Goal: Information Seeking & Learning: Compare options

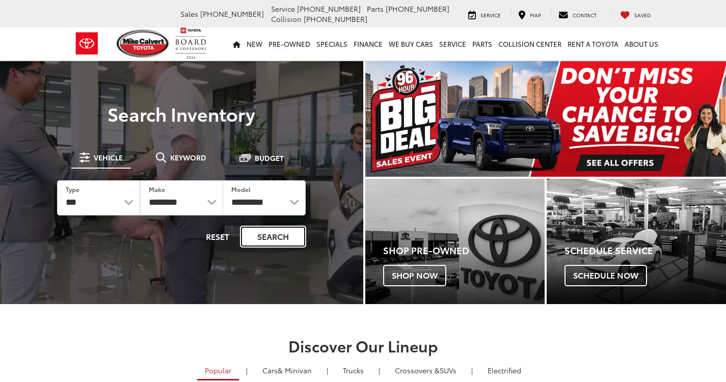
click at [274, 239] on button "Search" at bounding box center [273, 237] width 66 height 22
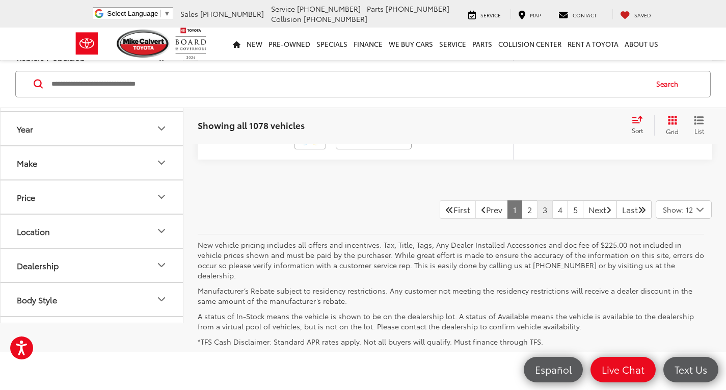
scroll to position [4639, 0]
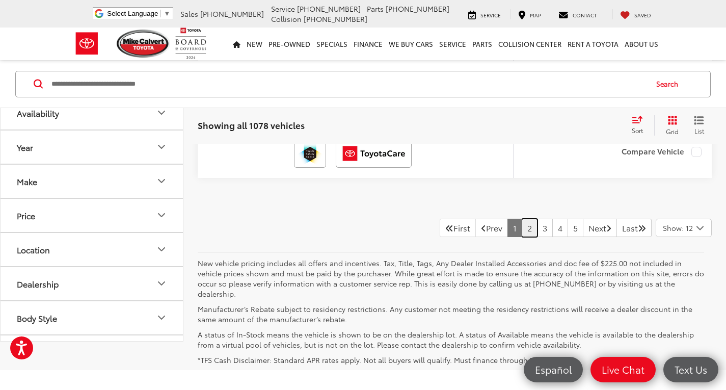
click at [522, 229] on link "2" at bounding box center [530, 228] width 16 height 18
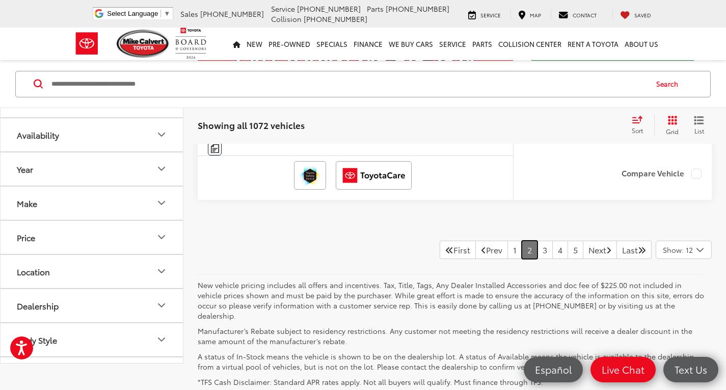
scroll to position [4652, 0]
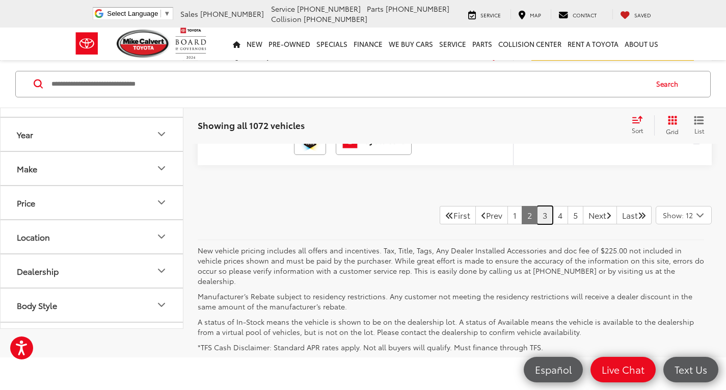
click at [537, 224] on link "3" at bounding box center [545, 215] width 16 height 18
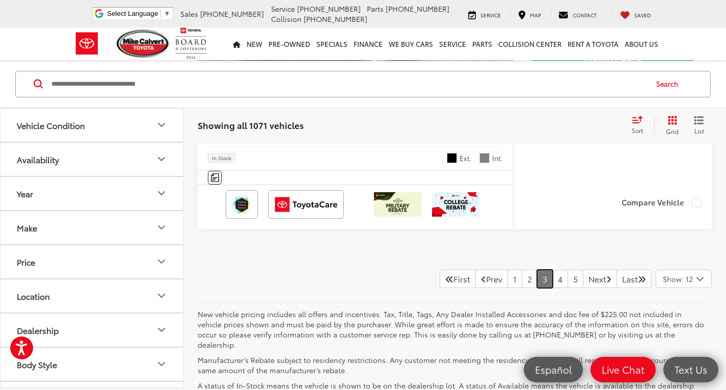
scroll to position [4601, 0]
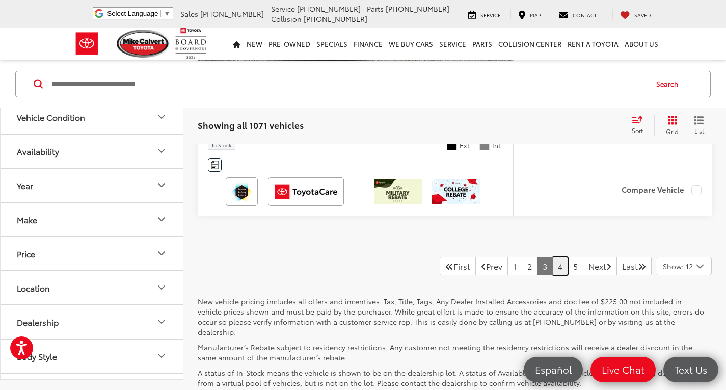
click at [553, 261] on link "4" at bounding box center [561, 266] width 16 height 18
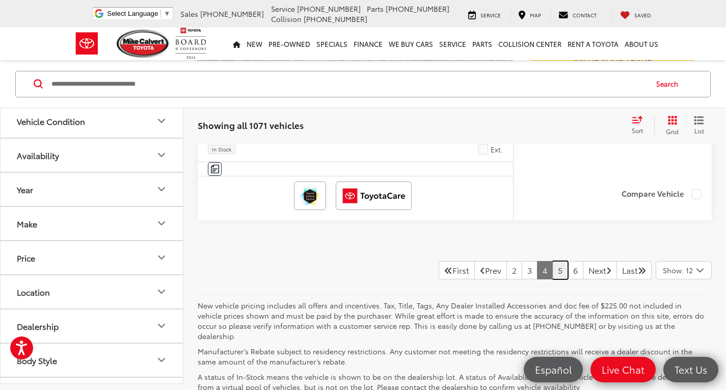
scroll to position [4601, 0]
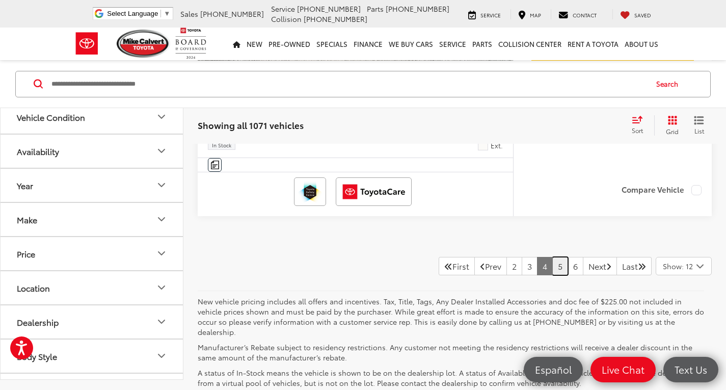
click at [553, 275] on link "5" at bounding box center [561, 266] width 16 height 18
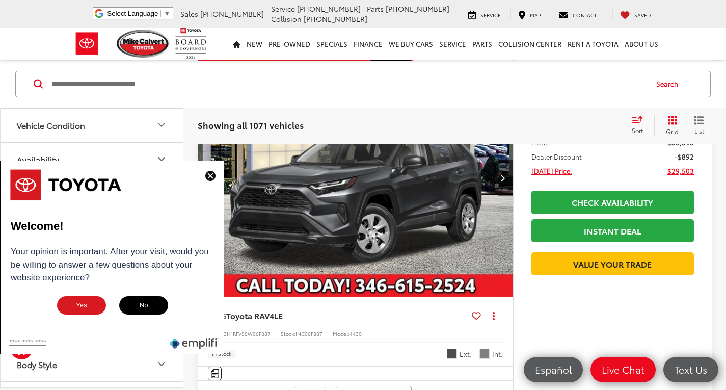
scroll to position [2867, 0]
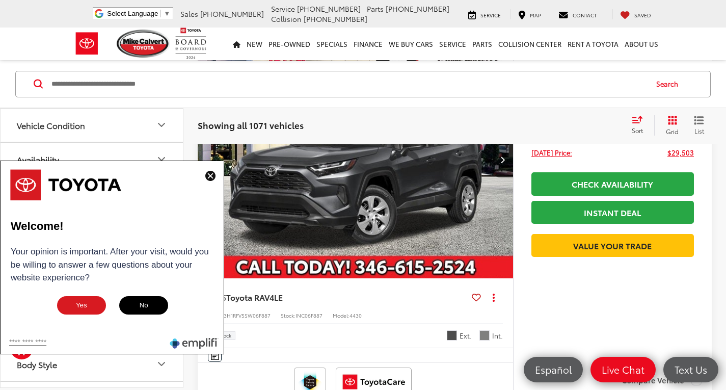
click at [210, 175] on img at bounding box center [210, 176] width 10 height 10
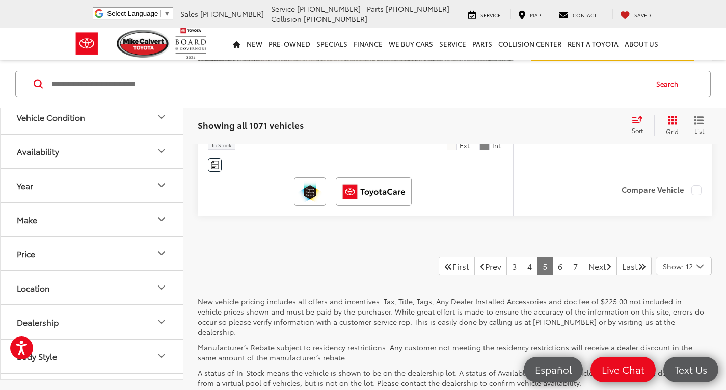
scroll to position [4652, 0]
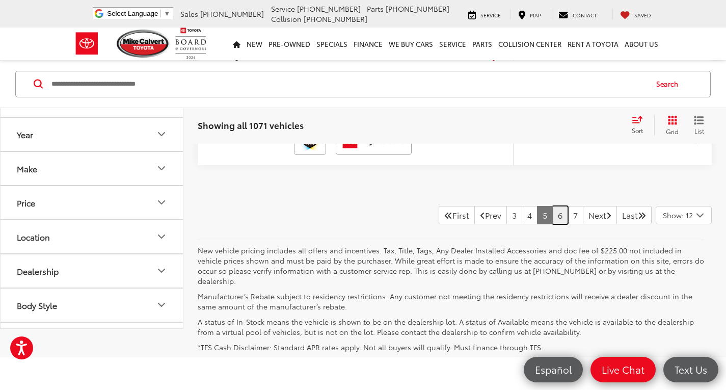
click at [553, 217] on link "6" at bounding box center [561, 215] width 16 height 18
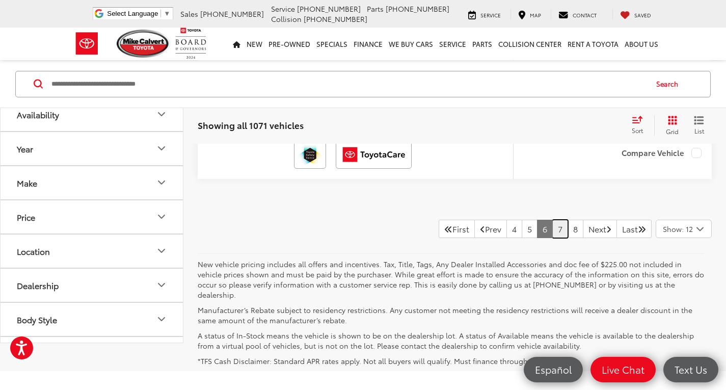
scroll to position [4652, 0]
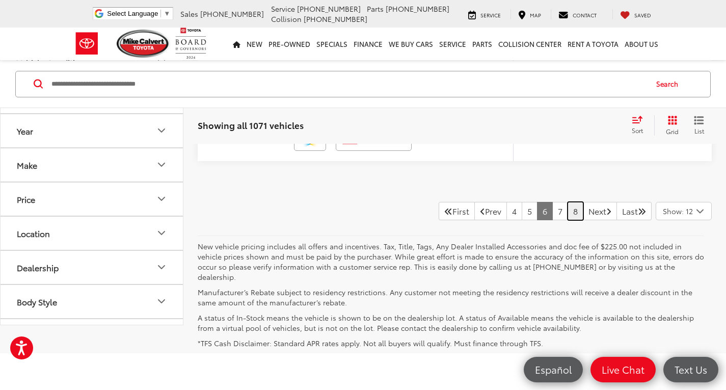
click at [568, 218] on link "8" at bounding box center [576, 211] width 16 height 18
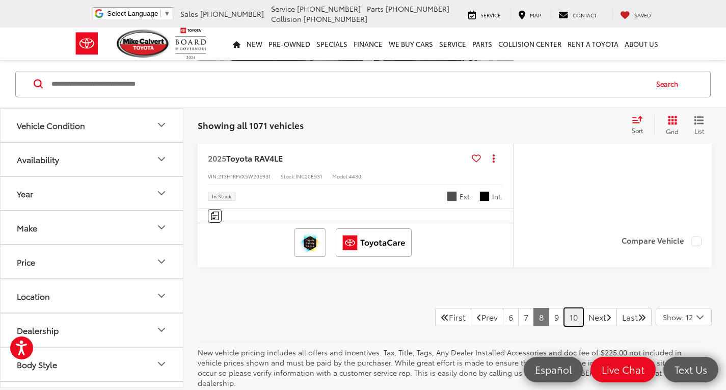
scroll to position [4601, 0]
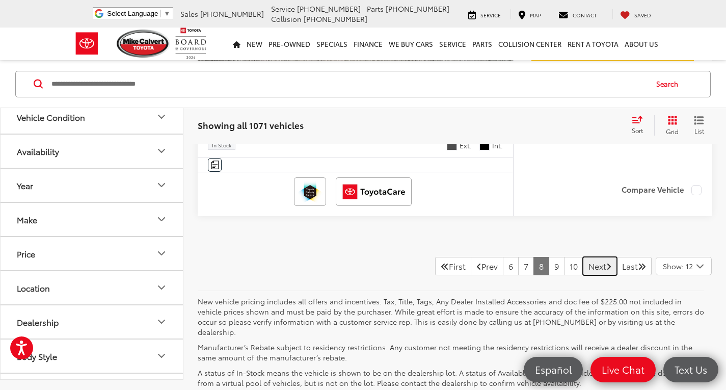
click at [583, 268] on link "Next" at bounding box center [600, 266] width 34 height 18
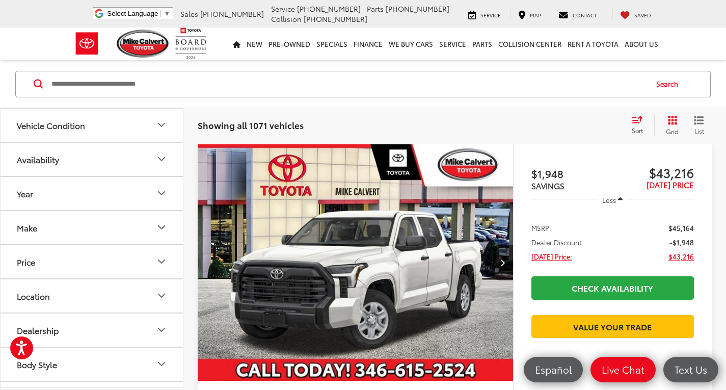
scroll to position [64, 0]
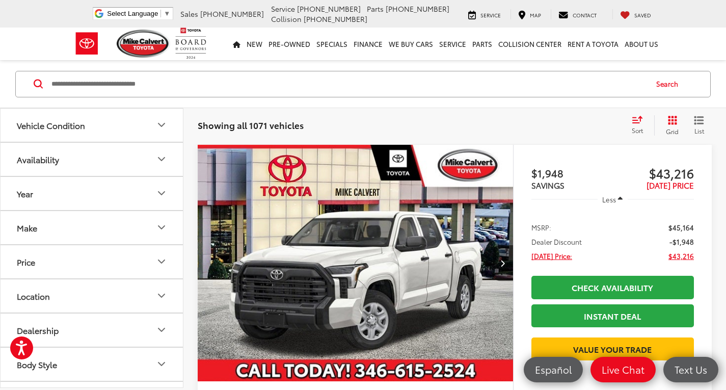
click at [86, 231] on button "Make" at bounding box center [93, 227] width 184 height 33
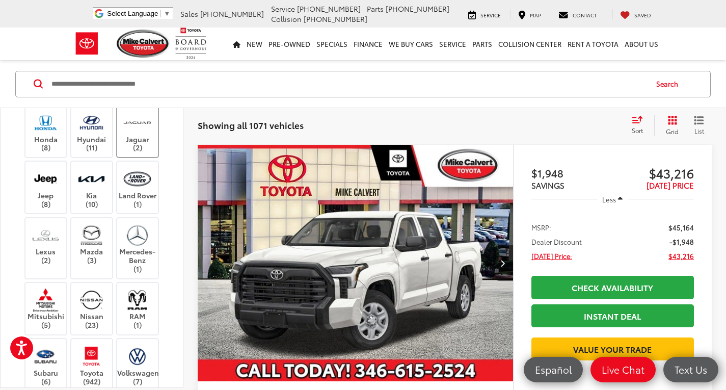
scroll to position [255, 0]
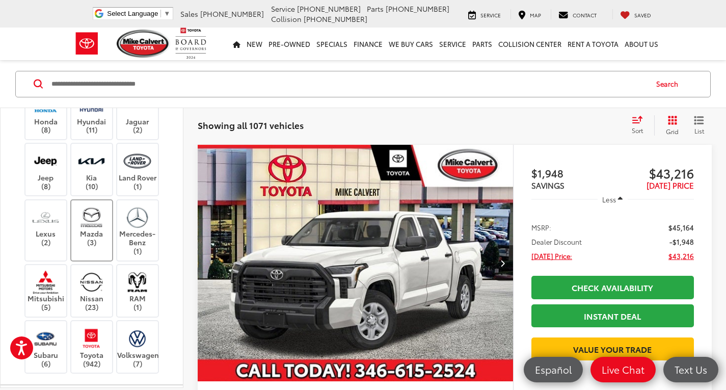
click at [99, 229] on img at bounding box center [91, 217] width 28 height 24
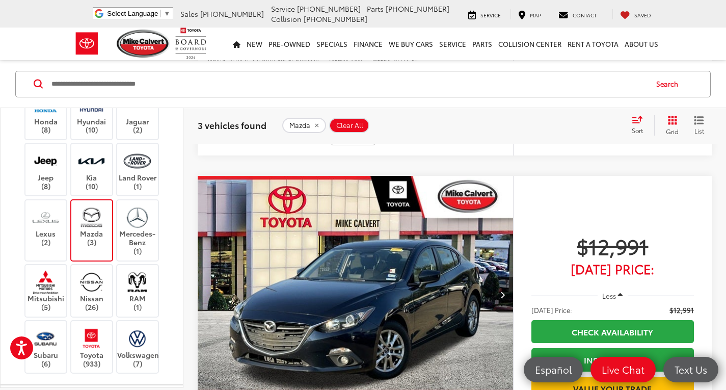
scroll to position [828, 0]
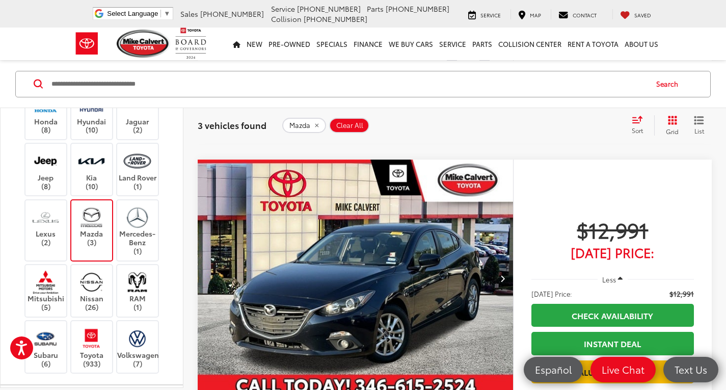
click at [80, 78] on label "Ford (12)" at bounding box center [91, 69] width 41 height 17
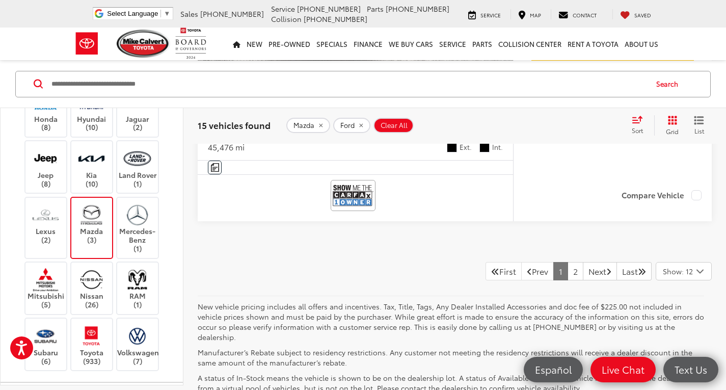
scroll to position [4702, 0]
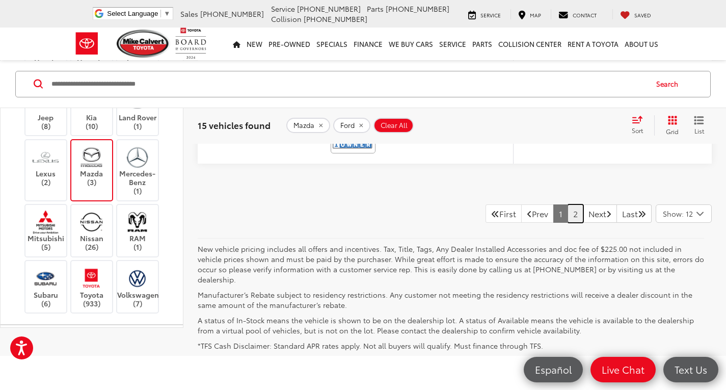
click at [568, 215] on link "2" at bounding box center [576, 213] width 16 height 18
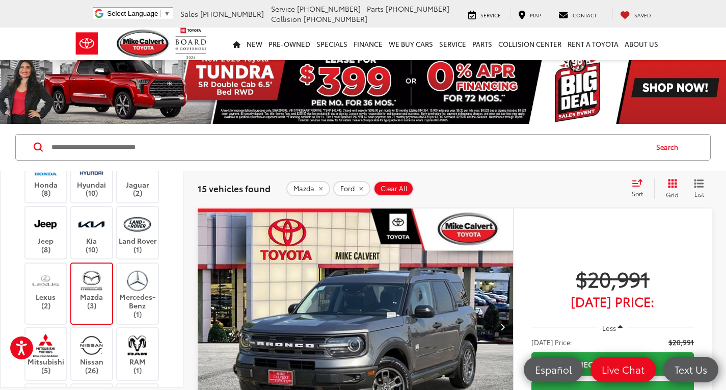
click at [54, 141] on label "Dodge (4)" at bounding box center [45, 132] width 41 height 17
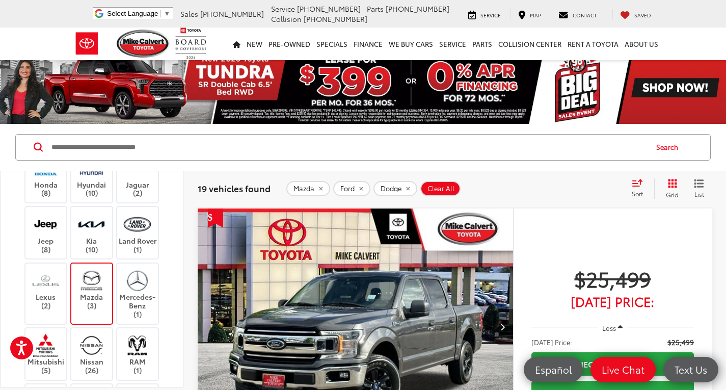
click at [97, 293] on img at bounding box center [91, 281] width 28 height 24
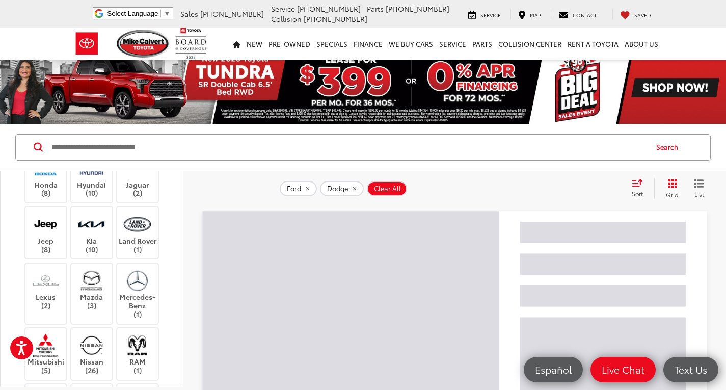
click at [98, 141] on label "Ford (12)" at bounding box center [91, 132] width 41 height 17
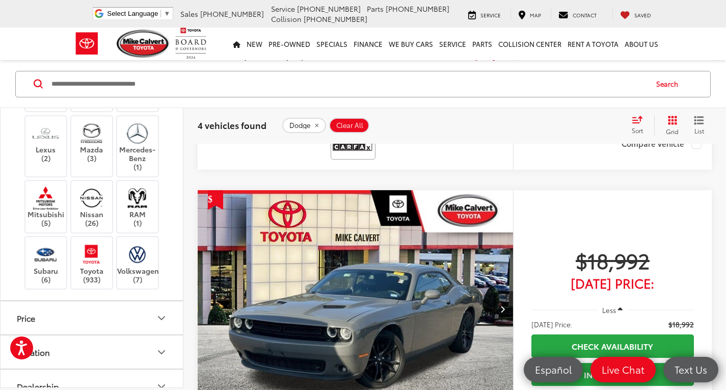
scroll to position [357, 0]
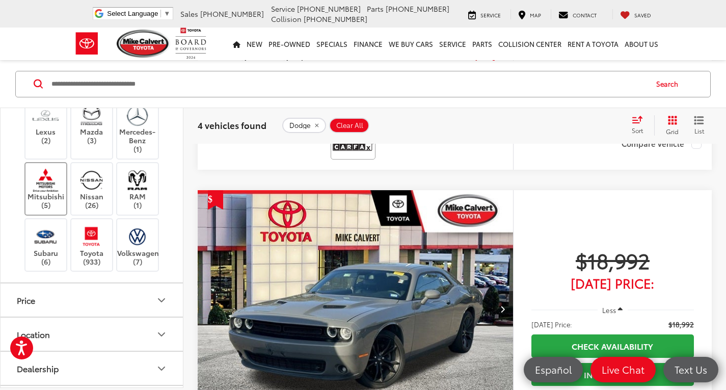
click at [38, 192] on img at bounding box center [46, 180] width 28 height 24
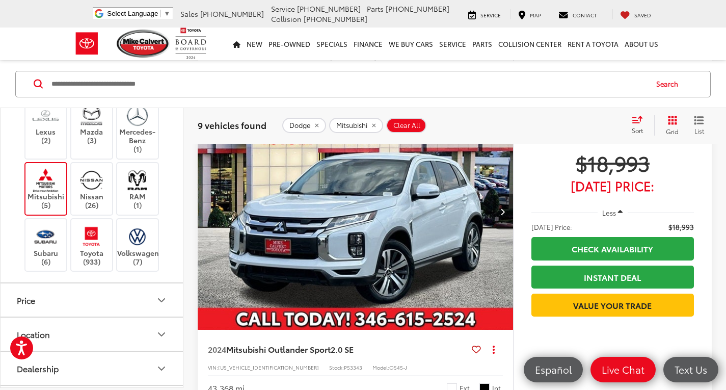
scroll to position [522, 0]
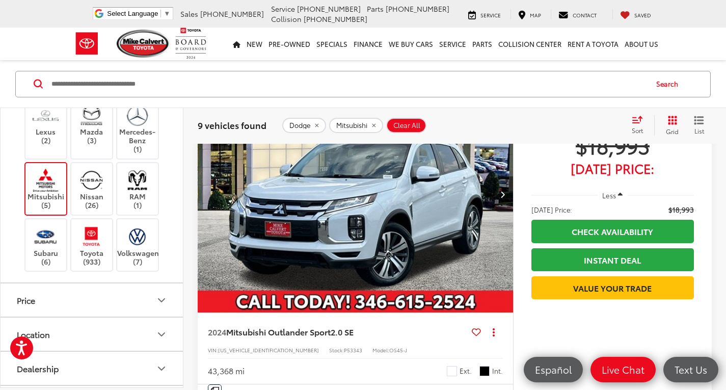
click at [502, 193] on icon "Next image" at bounding box center [503, 194] width 5 height 7
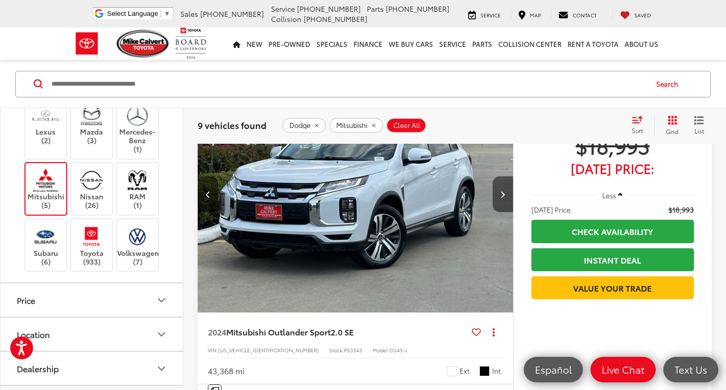
click at [502, 193] on icon "Next image" at bounding box center [503, 194] width 5 height 7
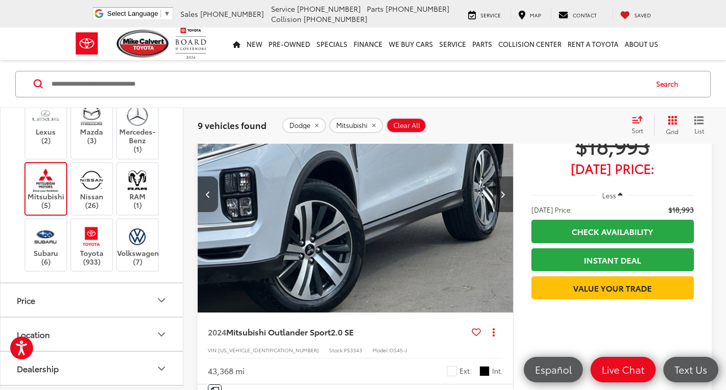
click at [502, 193] on icon "Next image" at bounding box center [503, 194] width 5 height 7
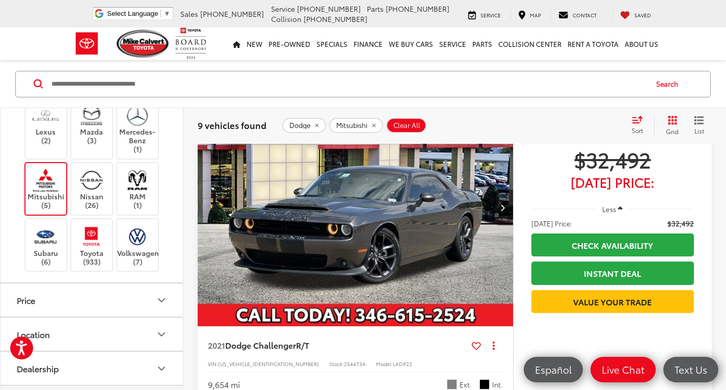
scroll to position [1236, 0]
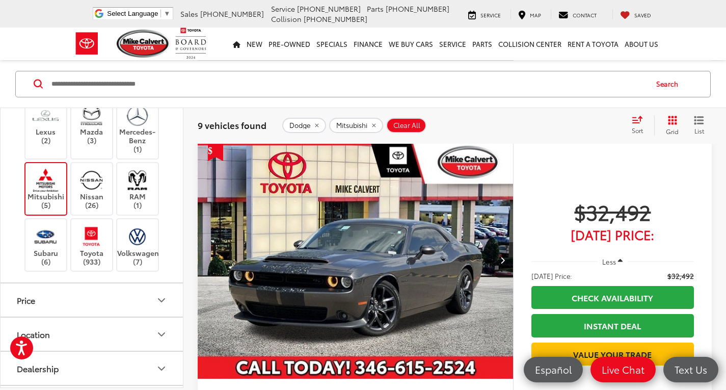
click at [502, 263] on icon "Next image" at bounding box center [503, 259] width 5 height 7
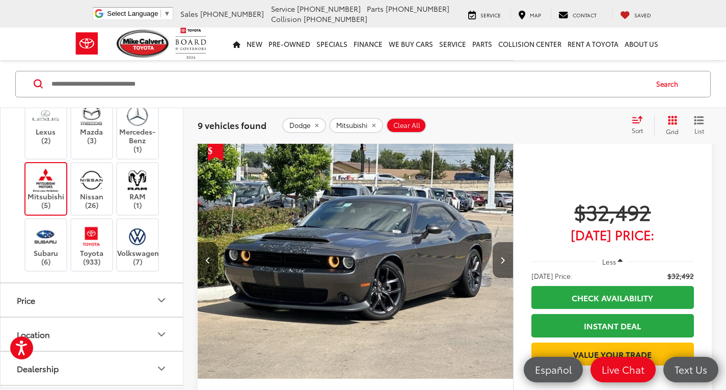
click at [502, 263] on icon "Next image" at bounding box center [503, 259] width 5 height 7
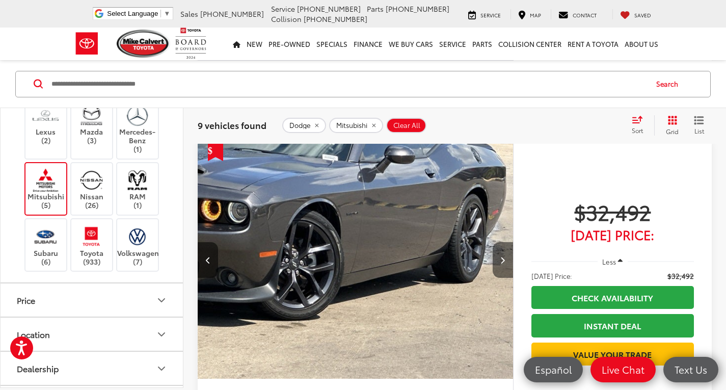
click at [502, 263] on icon "Next image" at bounding box center [503, 259] width 5 height 7
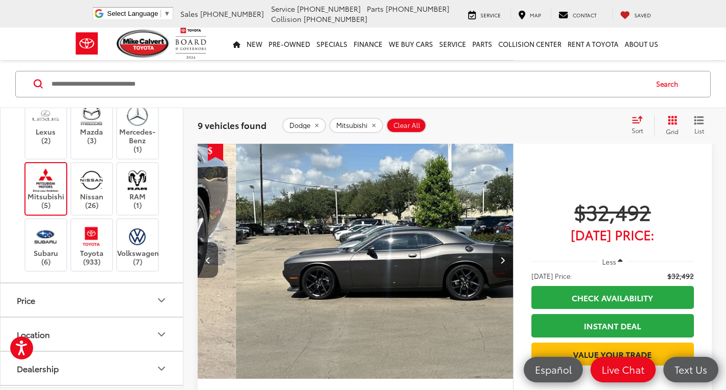
scroll to position [0, 951]
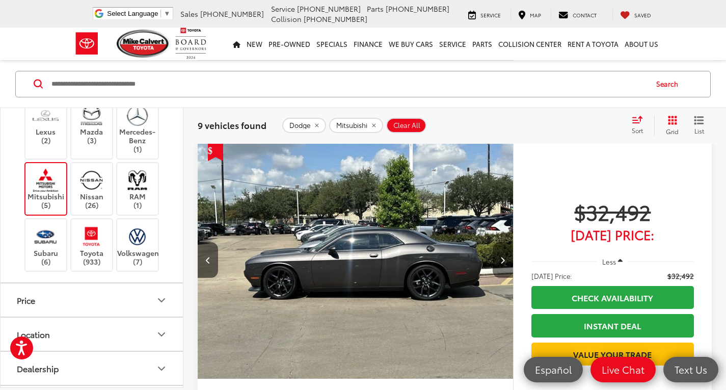
click at [502, 263] on icon "Next image" at bounding box center [503, 259] width 5 height 7
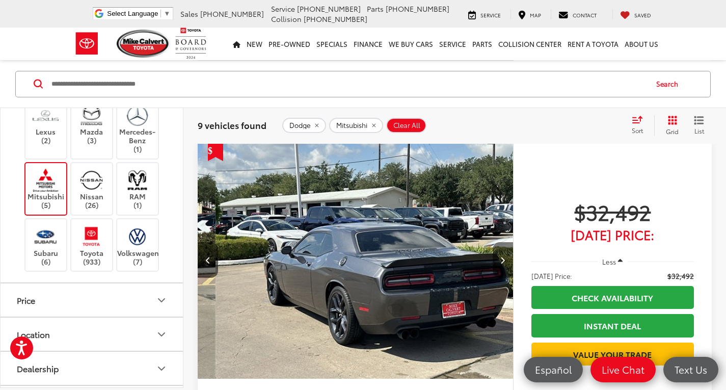
scroll to position [0, 1268]
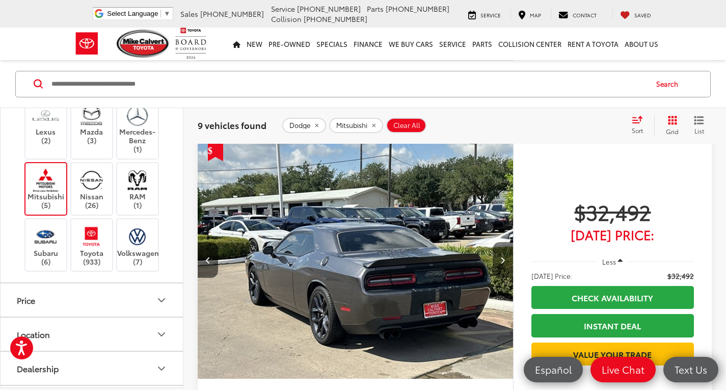
click at [502, 263] on icon "Next image" at bounding box center [503, 259] width 5 height 7
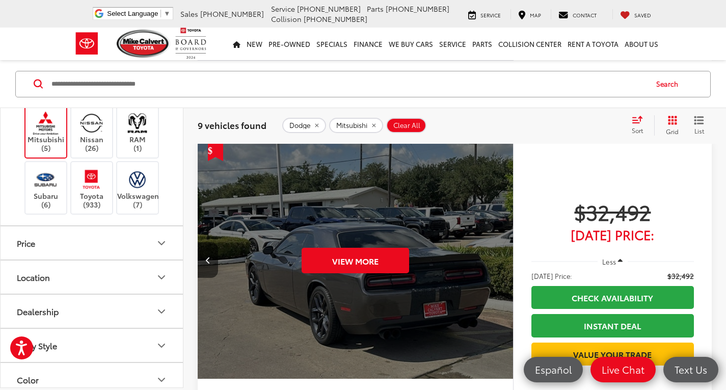
scroll to position [408, 0]
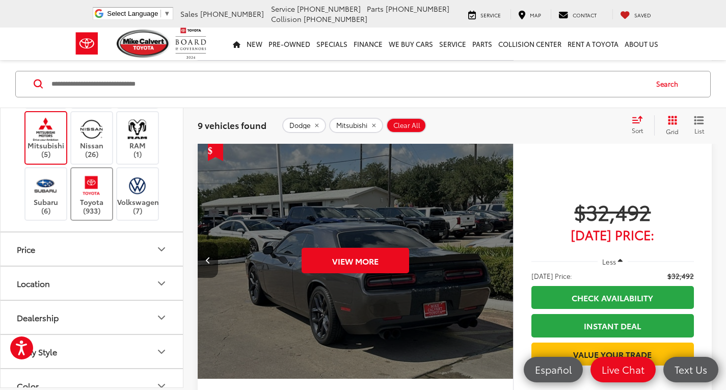
click at [86, 215] on label "Toyota (933)" at bounding box center [91, 193] width 41 height 41
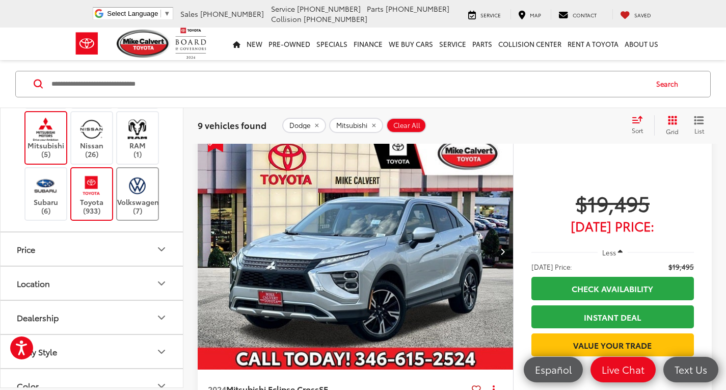
scroll to position [64, 0]
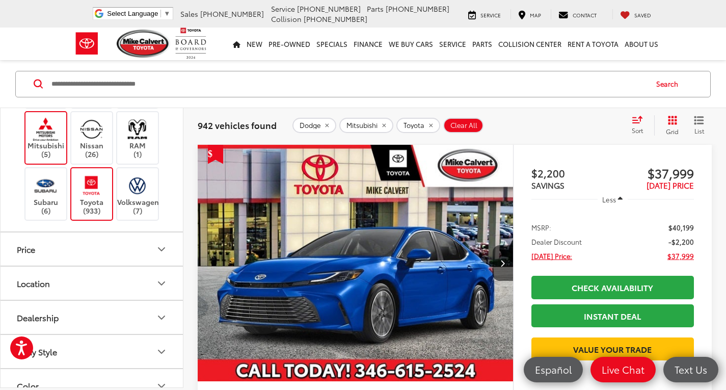
click at [43, 159] on label "Mitsubishi (5)" at bounding box center [45, 137] width 41 height 41
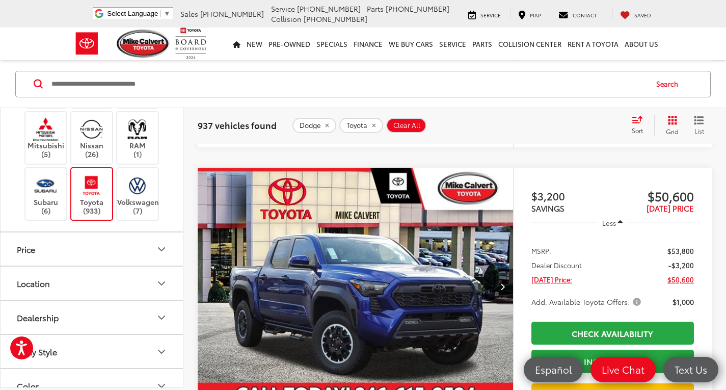
scroll to position [2001, 0]
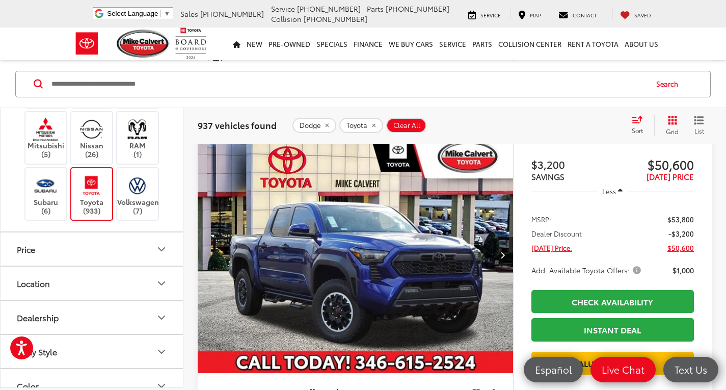
click at [100, 197] on img at bounding box center [91, 185] width 28 height 24
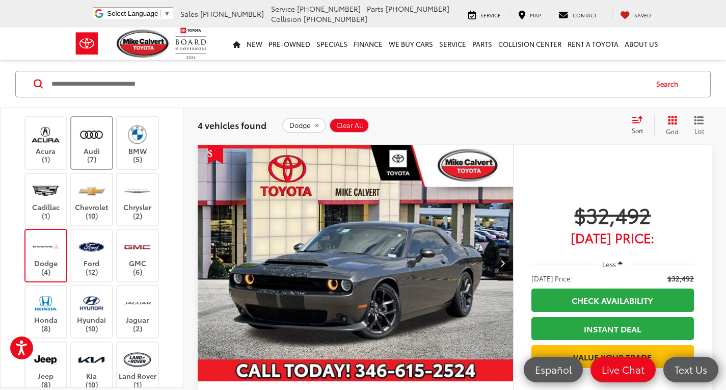
scroll to position [51, 0]
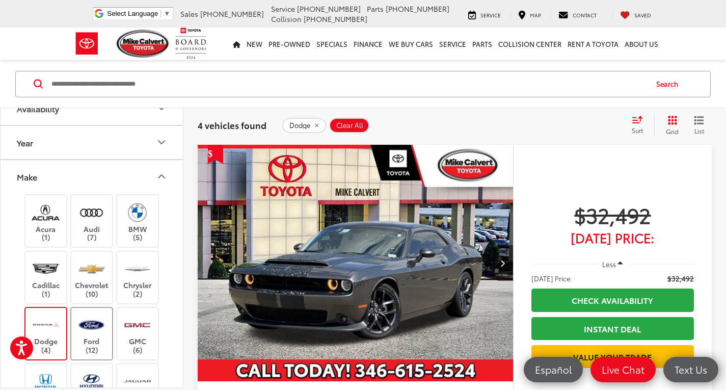
click at [79, 330] on img at bounding box center [91, 324] width 28 height 24
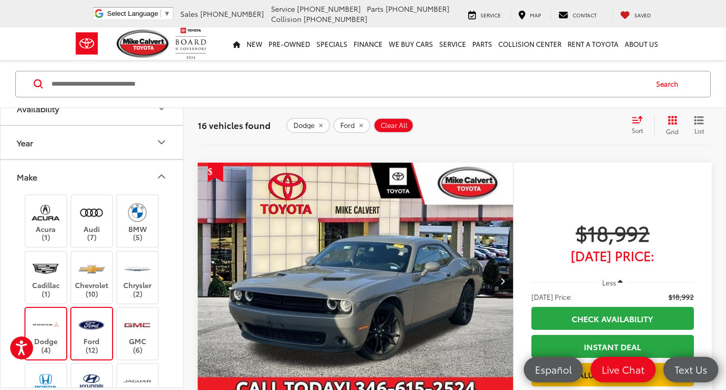
scroll to position [3938, 0]
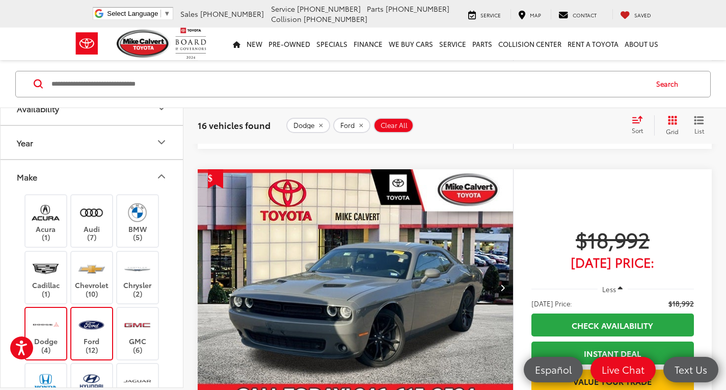
click at [339, 300] on img "2018 Dodge Challenger SXT 0" at bounding box center [355, 288] width 317 height 238
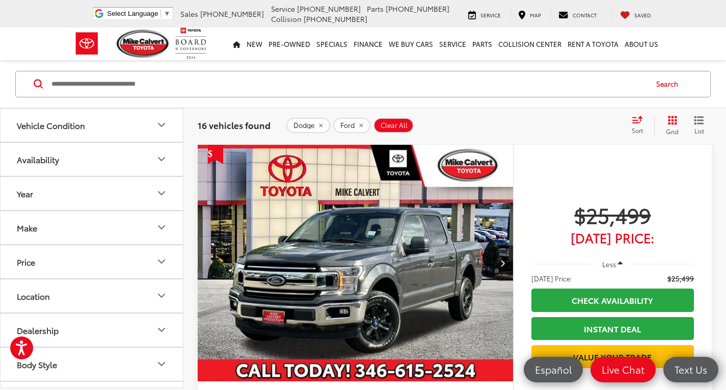
click at [75, 225] on button "Make" at bounding box center [93, 227] width 184 height 33
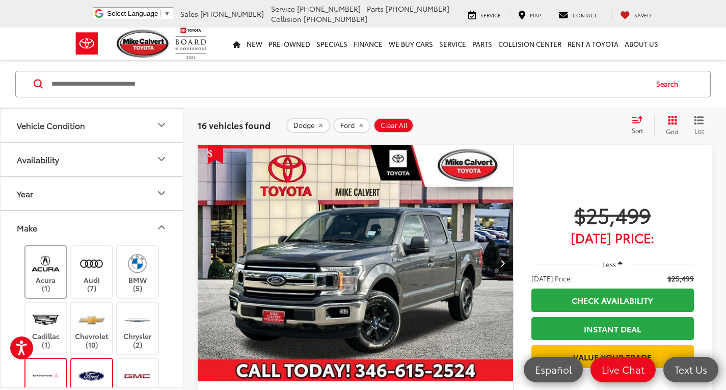
click at [61, 278] on label "Acura (1)" at bounding box center [45, 271] width 41 height 41
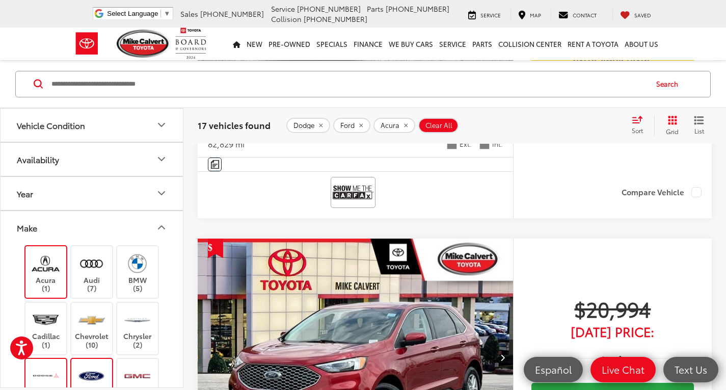
scroll to position [421, 0]
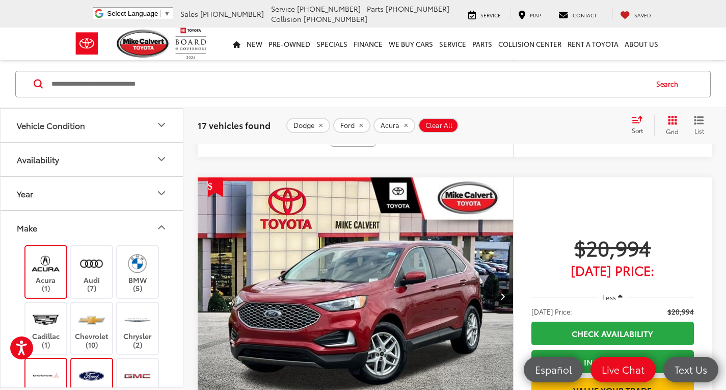
click at [99, 376] on img at bounding box center [91, 375] width 28 height 24
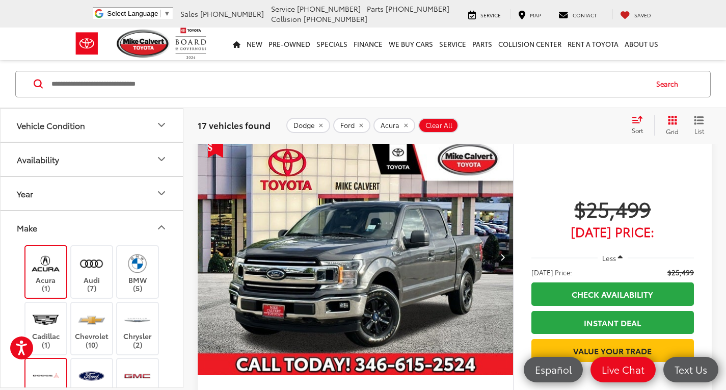
click at [58, 370] on img at bounding box center [46, 375] width 28 height 24
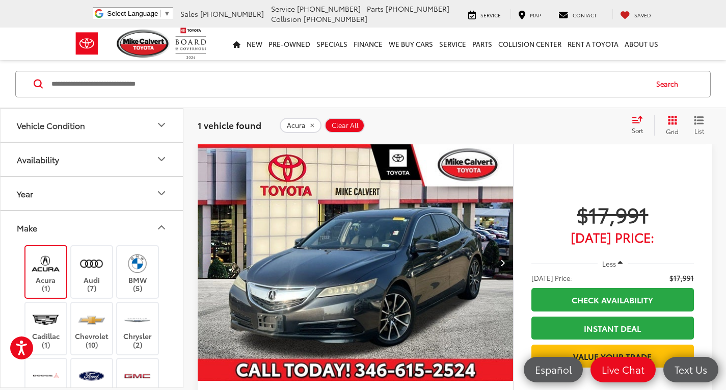
scroll to position [64, 0]
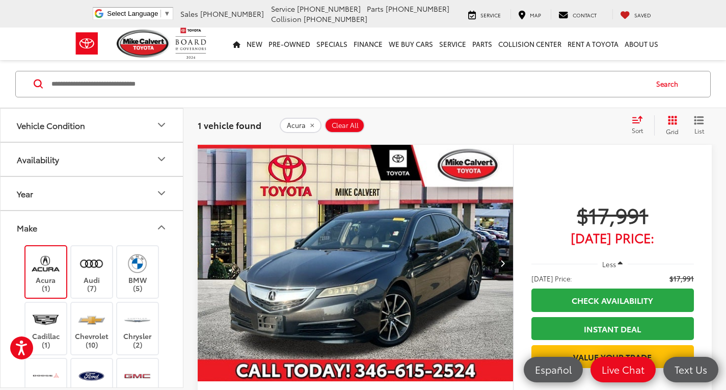
click at [40, 267] on img at bounding box center [46, 263] width 28 height 24
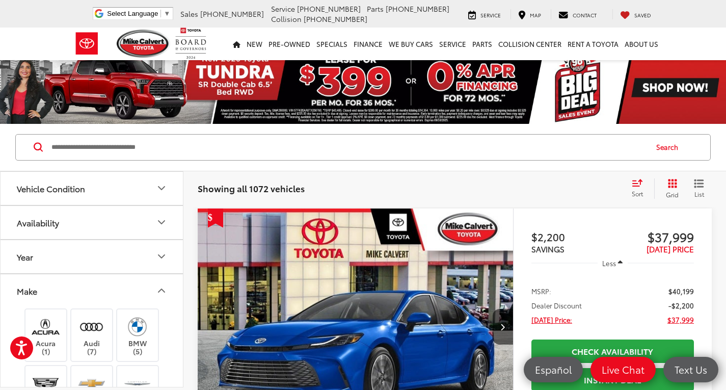
click at [167, 191] on icon "Vehicle Condition" at bounding box center [161, 188] width 12 height 12
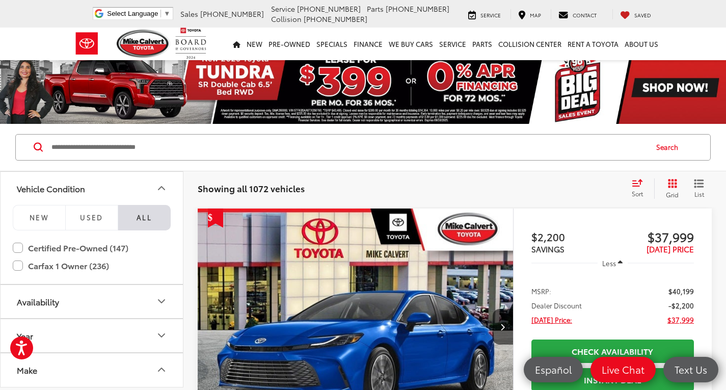
click at [167, 193] on icon "Vehicle Condition" at bounding box center [161, 188] width 12 height 12
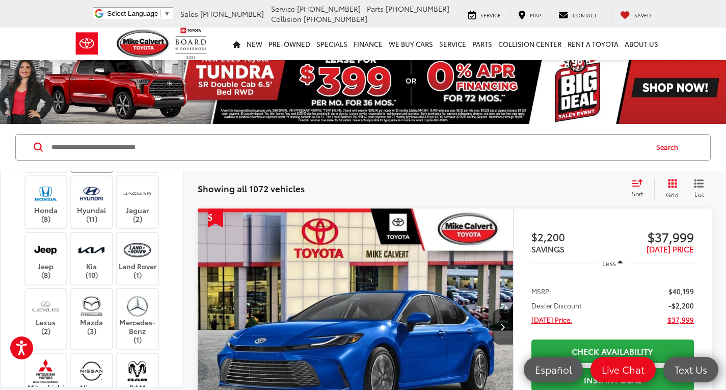
scroll to position [306, 0]
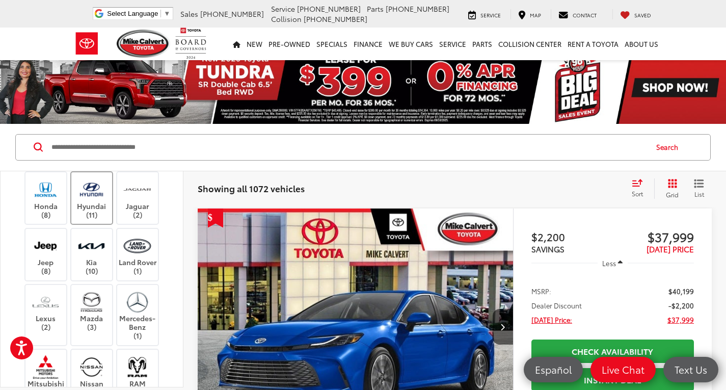
click at [97, 202] on label "Hyundai (11)" at bounding box center [91, 197] width 41 height 41
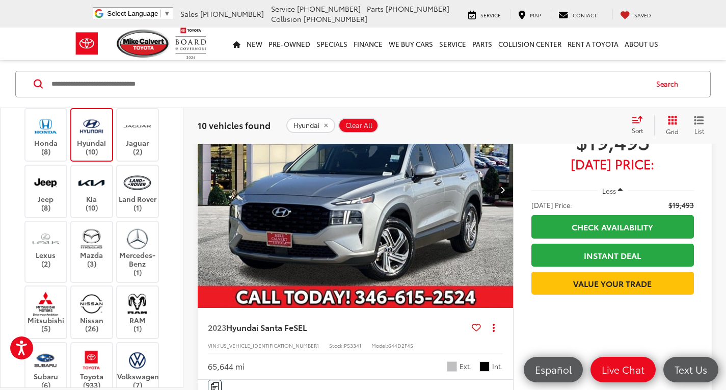
scroll to position [510, 0]
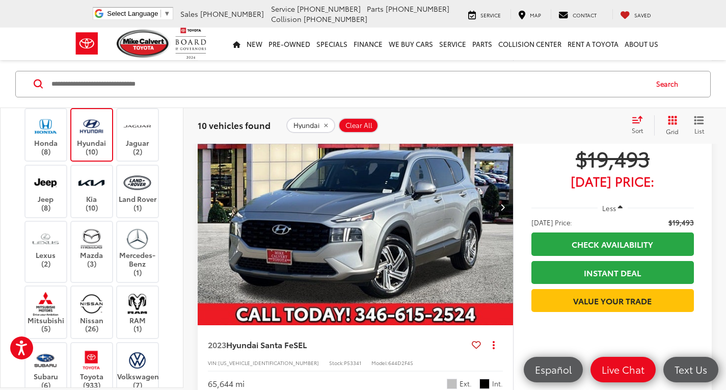
click at [501, 208] on icon "Next image" at bounding box center [503, 206] width 5 height 7
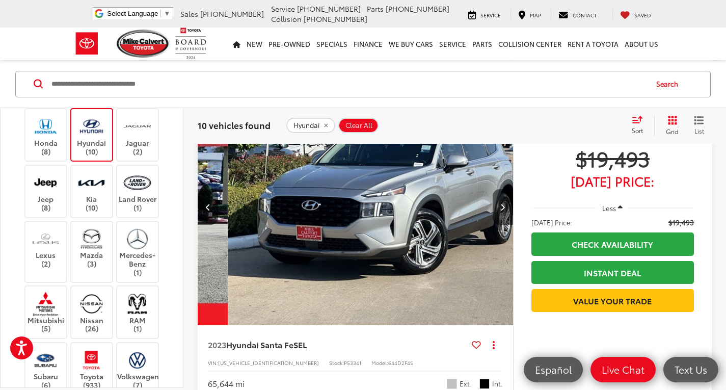
scroll to position [0, 317]
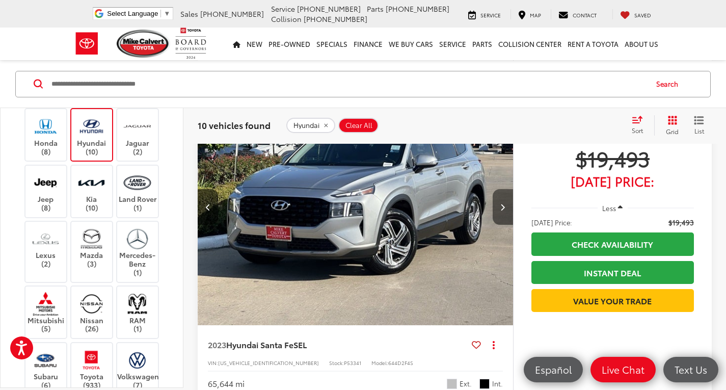
click at [503, 208] on icon "Next image" at bounding box center [503, 206] width 5 height 7
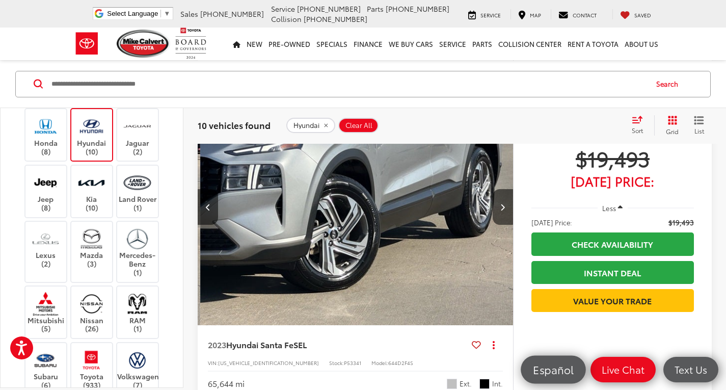
scroll to position [0, 634]
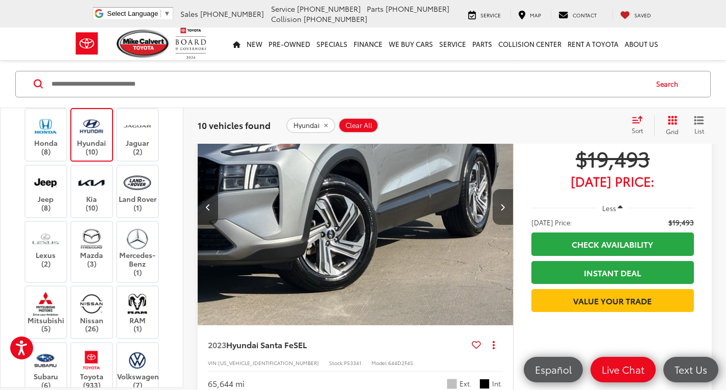
click at [504, 207] on icon "Next image" at bounding box center [503, 206] width 5 height 7
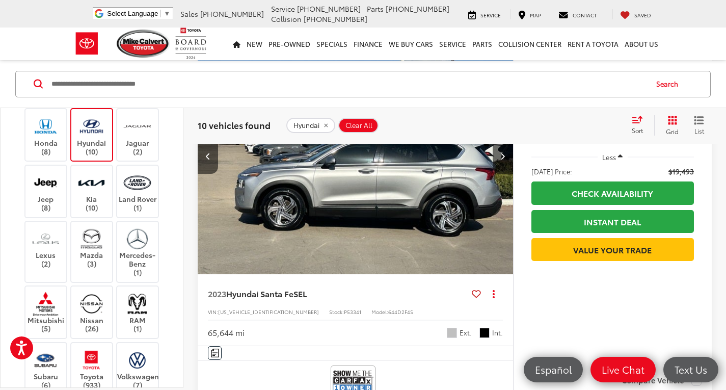
scroll to position [510, 0]
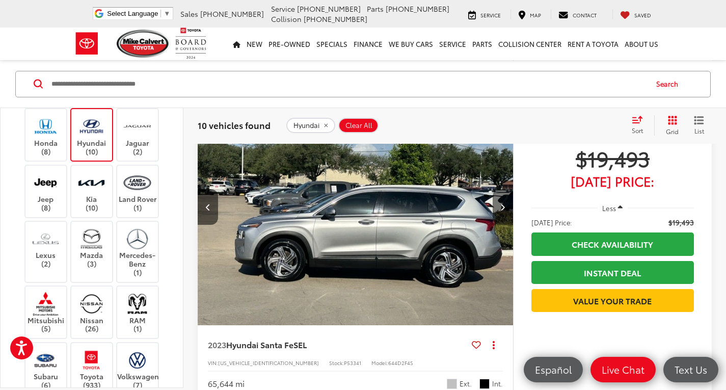
click at [505, 205] on icon "Next image" at bounding box center [503, 206] width 5 height 7
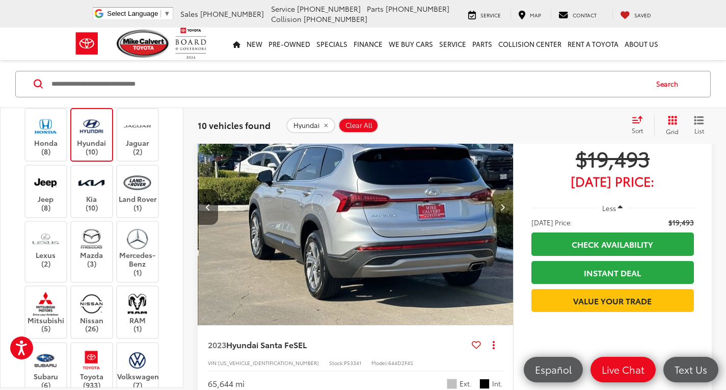
scroll to position [0, 1268]
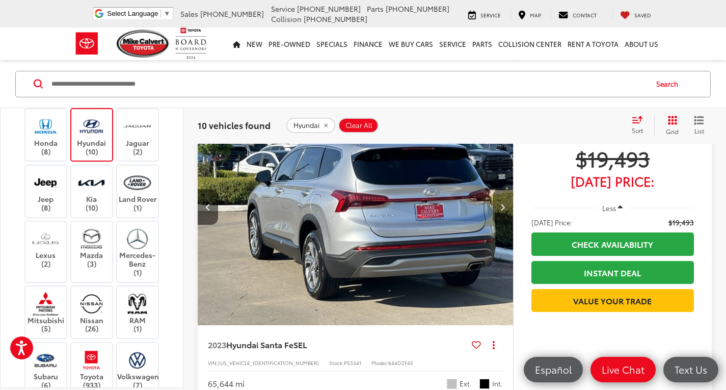
click at [505, 205] on icon "Next image" at bounding box center [503, 206] width 5 height 7
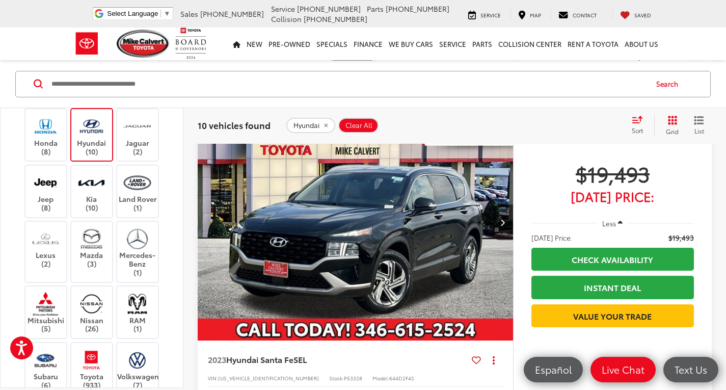
scroll to position [867, 0]
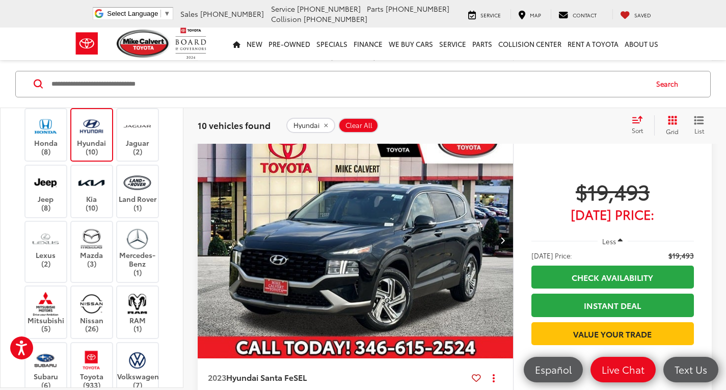
click at [501, 239] on icon "Next image" at bounding box center [503, 240] width 5 height 7
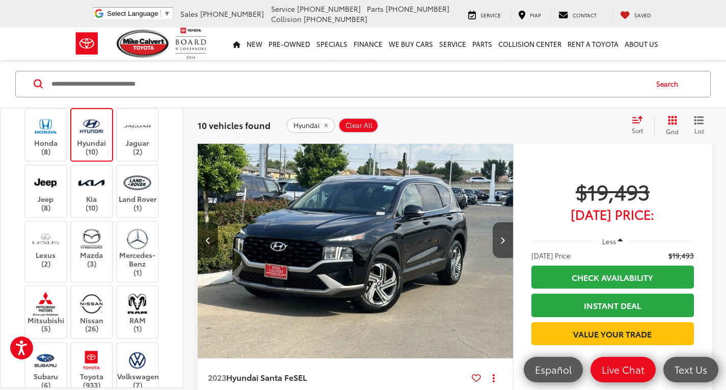
click at [501, 239] on icon "Next image" at bounding box center [503, 240] width 5 height 7
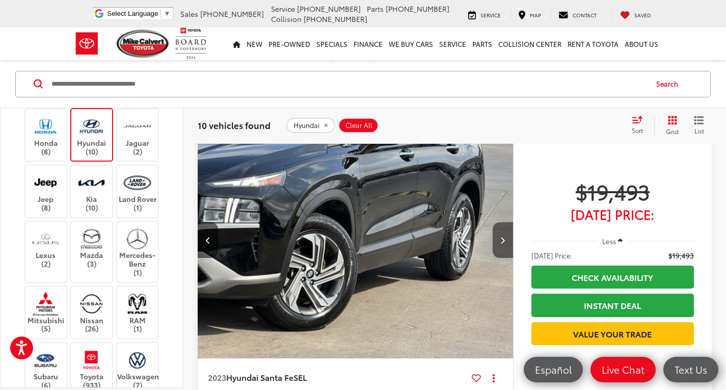
click at [501, 239] on icon "Next image" at bounding box center [503, 240] width 5 height 7
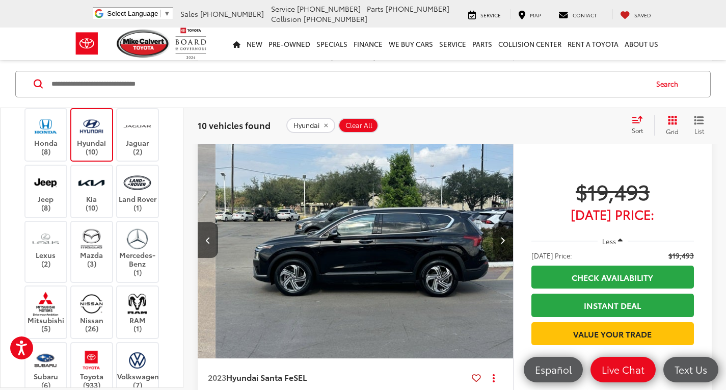
scroll to position [0, 951]
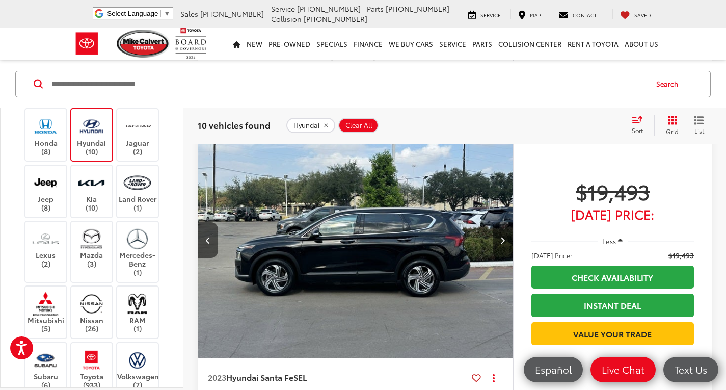
click at [501, 239] on icon "Next image" at bounding box center [503, 240] width 5 height 7
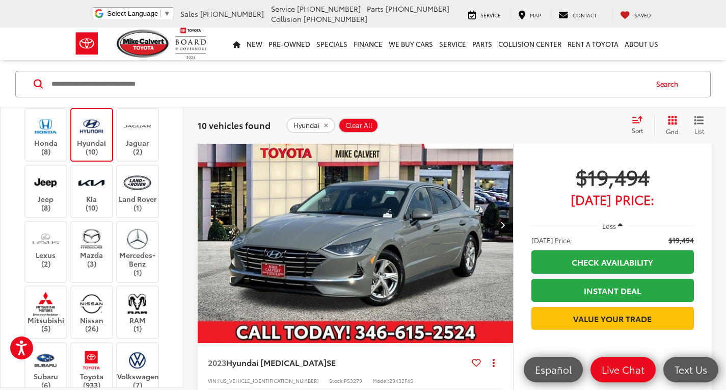
scroll to position [153, 0]
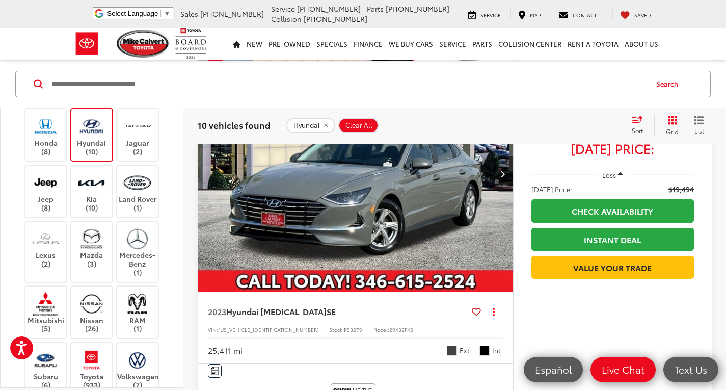
click at [508, 177] on button "Next image" at bounding box center [503, 174] width 20 height 36
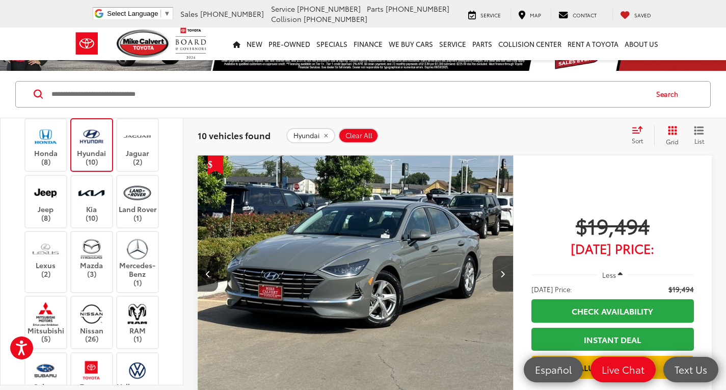
scroll to position [51, 0]
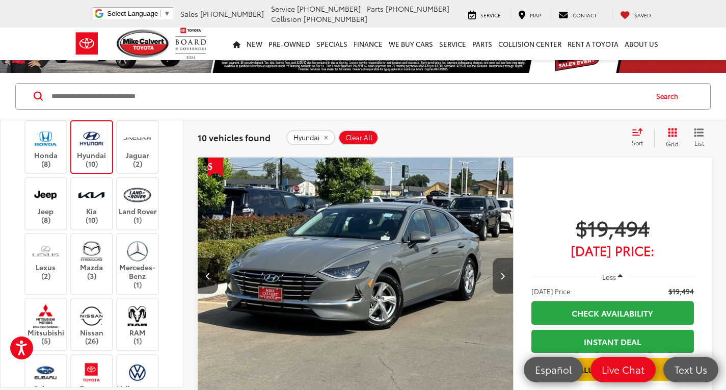
click at [504, 273] on icon "Next image" at bounding box center [503, 275] width 5 height 7
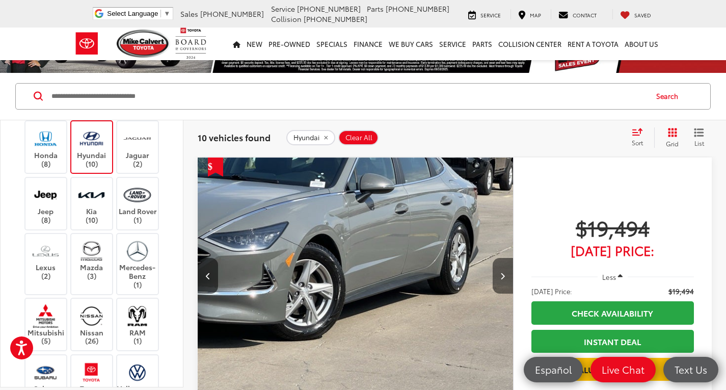
click at [504, 273] on icon "Next image" at bounding box center [503, 275] width 5 height 7
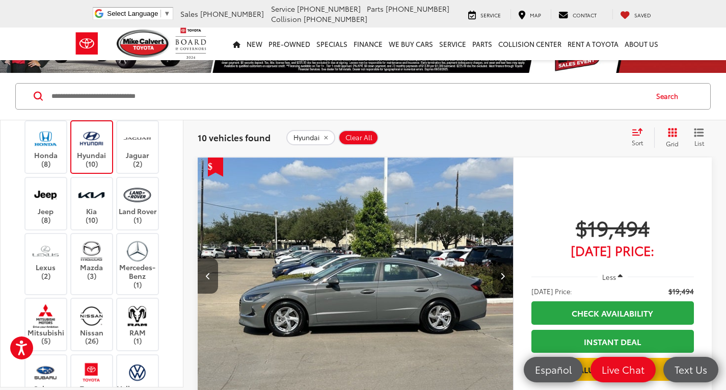
click at [504, 273] on icon "Next image" at bounding box center [503, 275] width 5 height 7
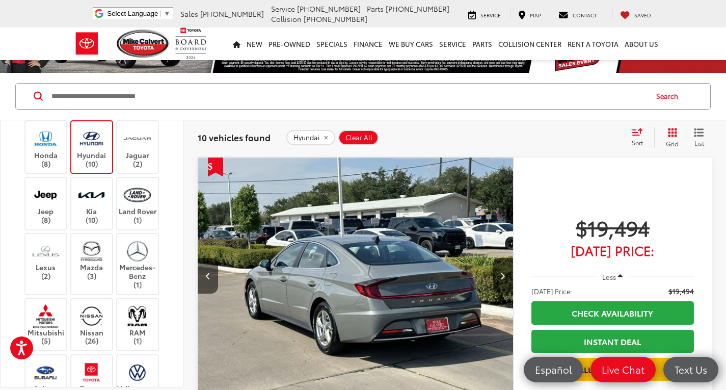
click at [504, 273] on icon "Next image" at bounding box center [503, 275] width 5 height 7
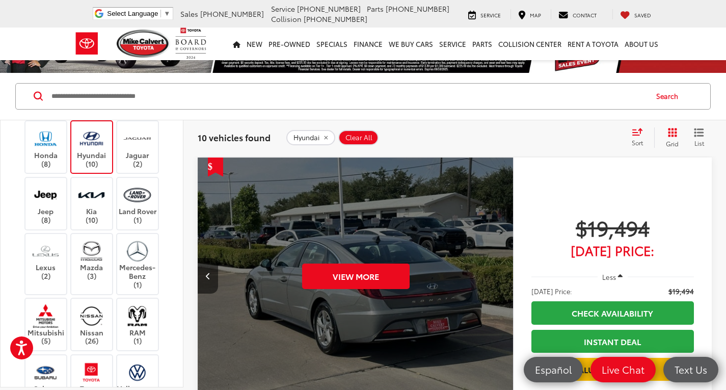
scroll to position [0, 1585]
click at [394, 272] on button "View More" at bounding box center [356, 276] width 108 height 25
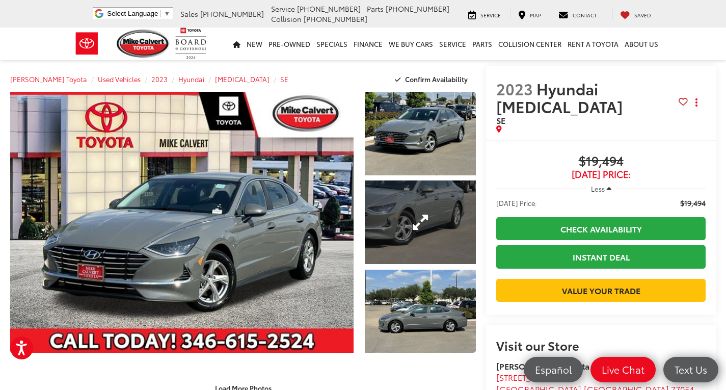
scroll to position [51, 0]
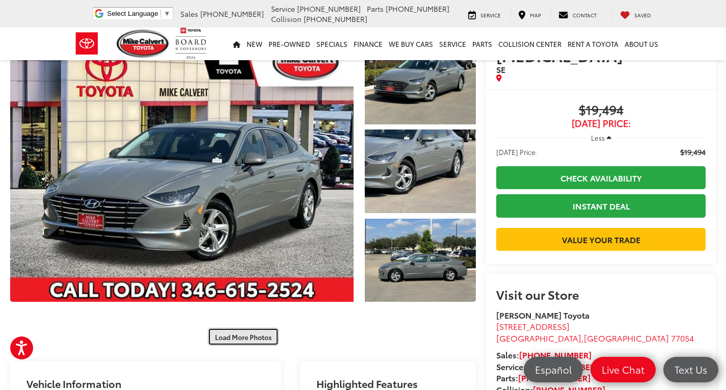
click at [266, 330] on button "Load More Photos" at bounding box center [243, 337] width 71 height 18
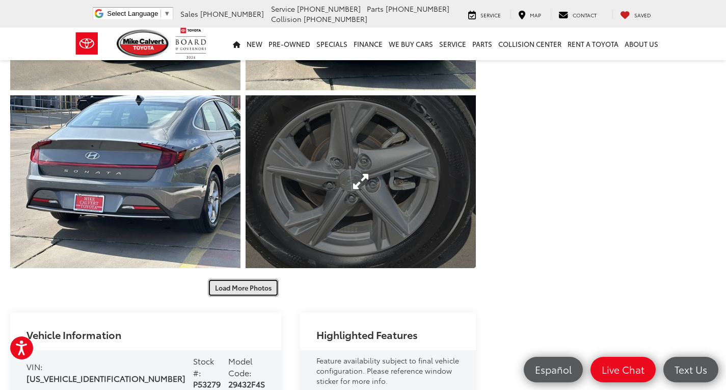
scroll to position [459, 0]
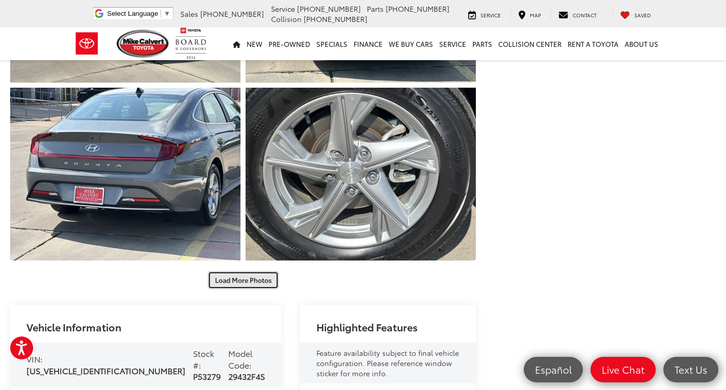
click at [238, 273] on button "Load More Photos" at bounding box center [243, 280] width 71 height 18
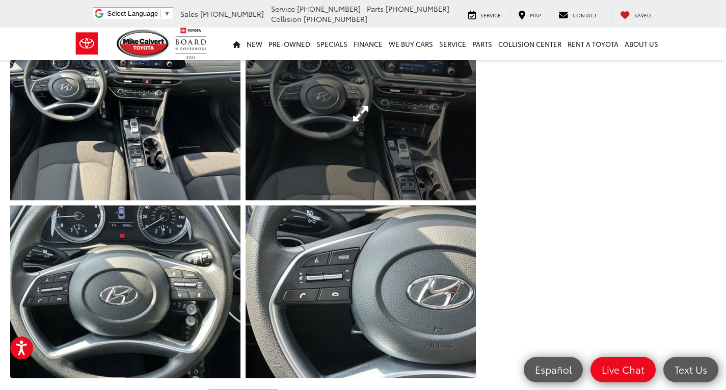
scroll to position [765, 0]
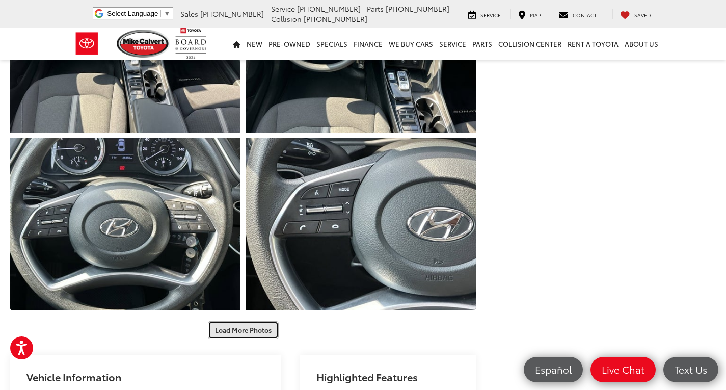
click at [257, 321] on button "Load More Photos" at bounding box center [243, 330] width 71 height 18
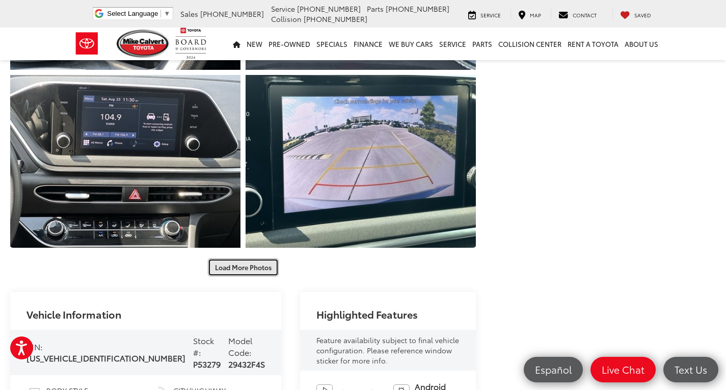
scroll to position [1223, 0]
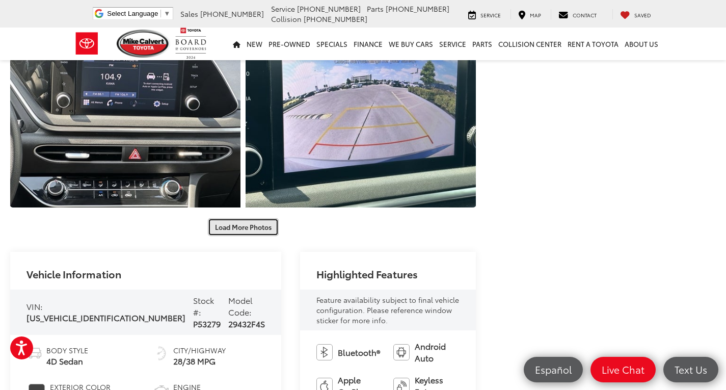
click at [252, 218] on button "Load More Photos" at bounding box center [243, 227] width 71 height 18
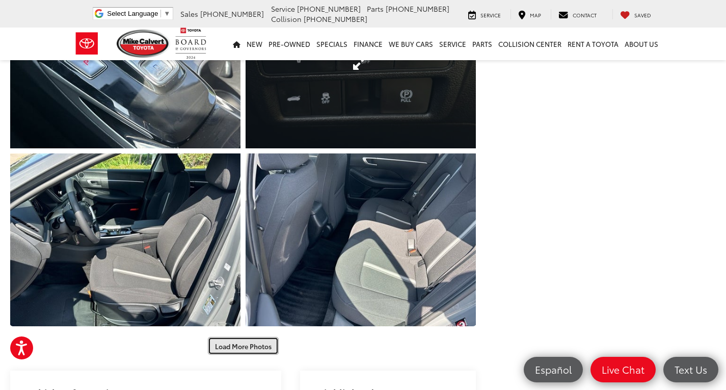
scroll to position [1478, 0]
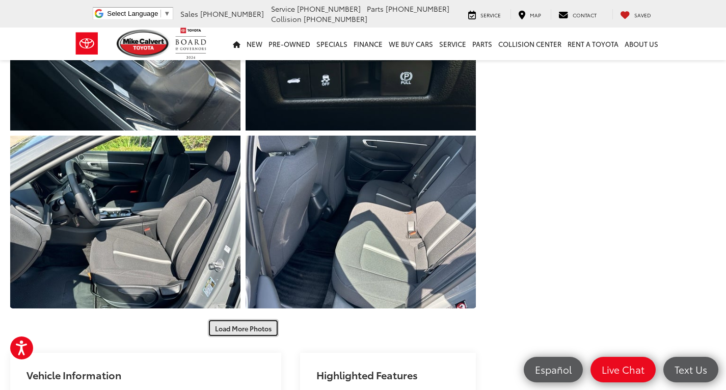
click at [250, 319] on button "Load More Photos" at bounding box center [243, 328] width 71 height 18
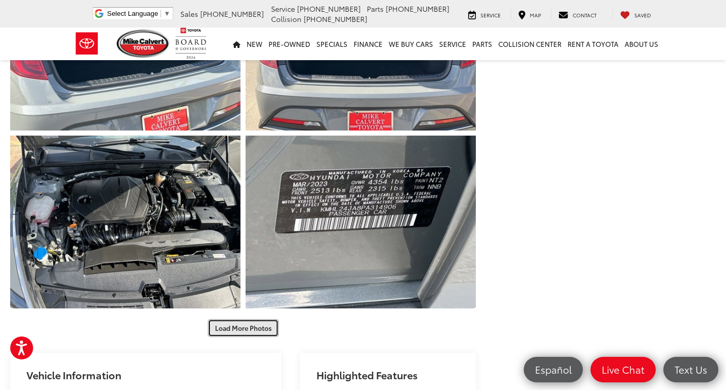
scroll to position [1835, 0]
click at [246, 319] on button "Load More Photos" at bounding box center [243, 328] width 71 height 18
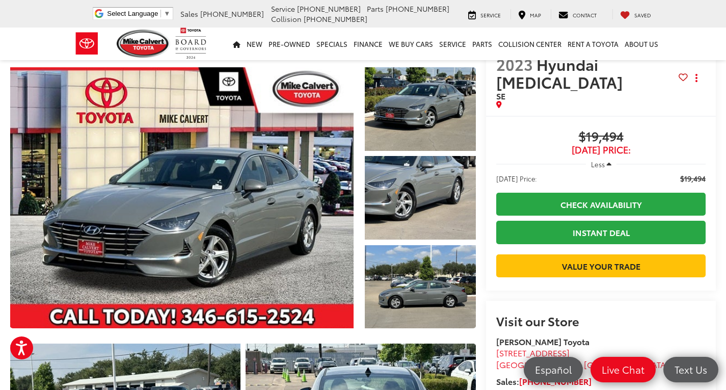
scroll to position [0, 0]
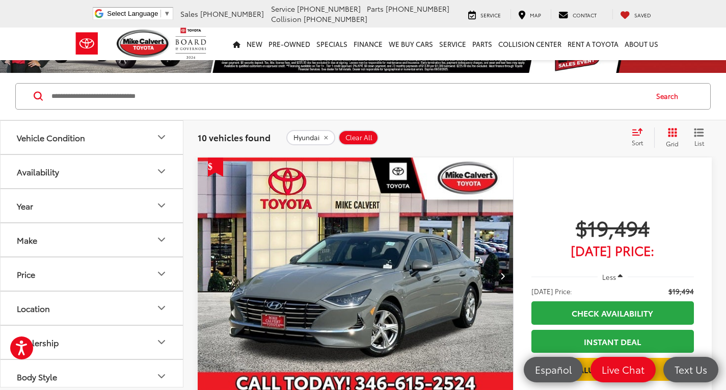
click at [100, 240] on button "Make" at bounding box center [93, 239] width 184 height 33
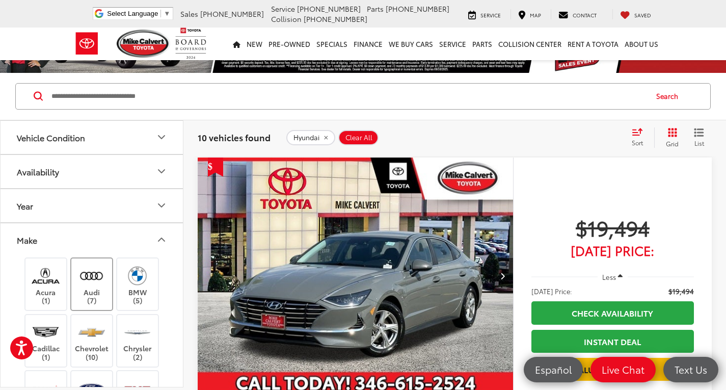
scroll to position [51, 0]
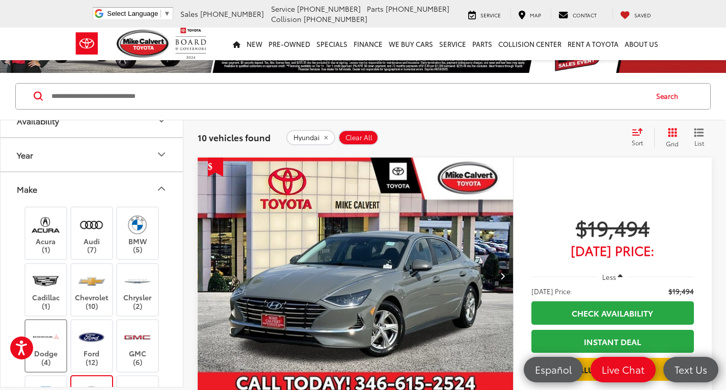
click at [61, 345] on label "Dodge (4)" at bounding box center [45, 345] width 41 height 41
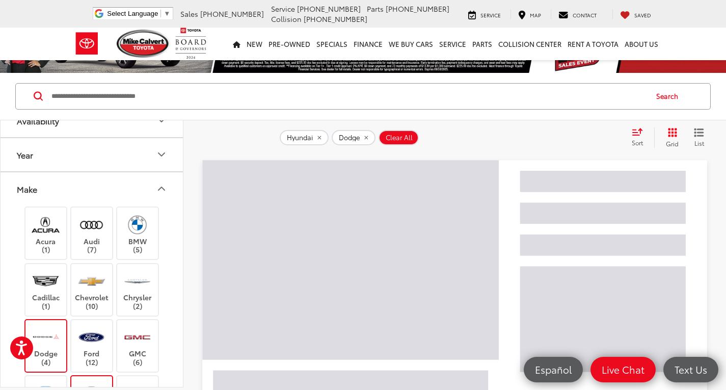
click at [95, 382] on img at bounding box center [91, 393] width 28 height 24
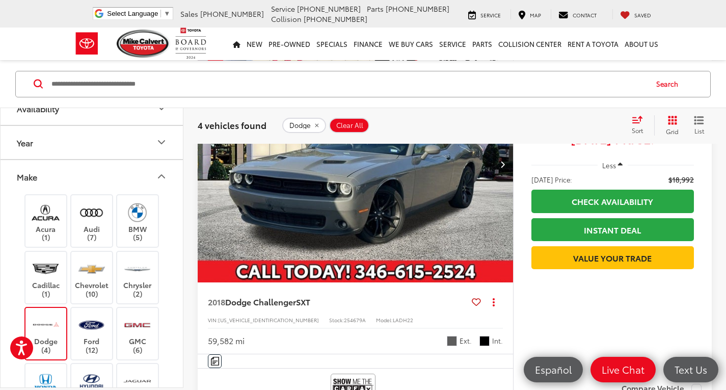
scroll to position [561, 0]
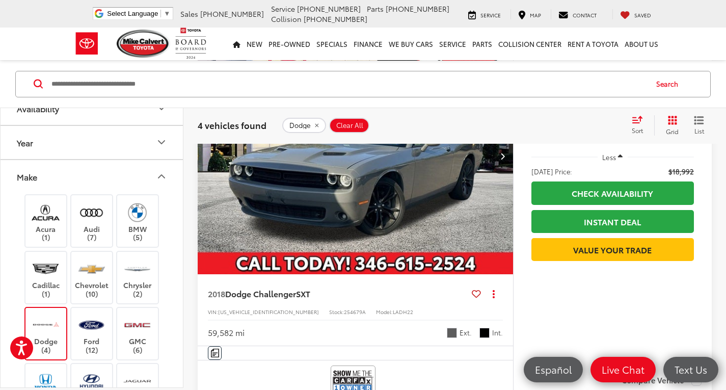
click at [346, 219] on img "2018 Dodge Challenger SXT 0" at bounding box center [355, 156] width 317 height 238
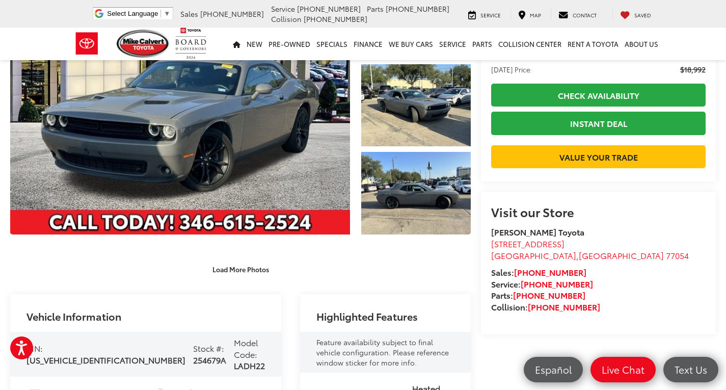
scroll to position [102, 0]
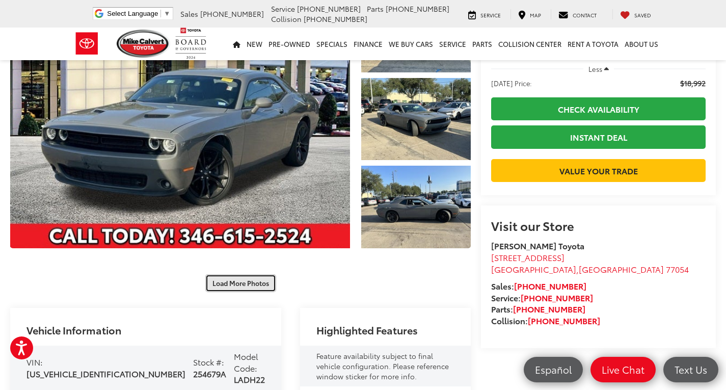
click at [222, 284] on button "Load More Photos" at bounding box center [240, 283] width 71 height 18
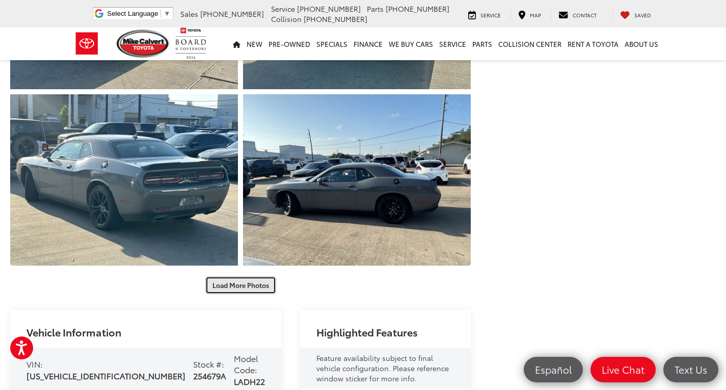
scroll to position [459, 0]
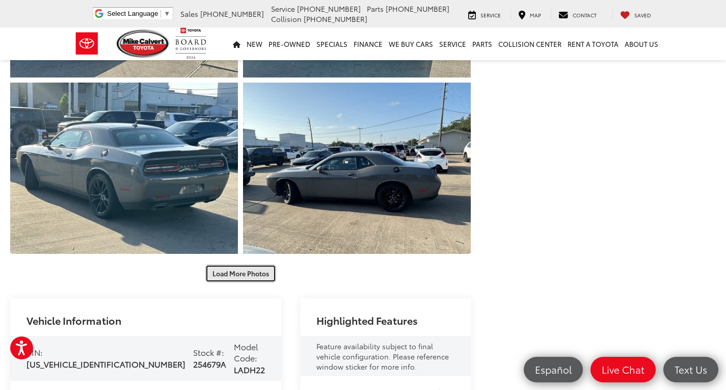
click at [258, 267] on button "Load More Photos" at bounding box center [240, 274] width 71 height 18
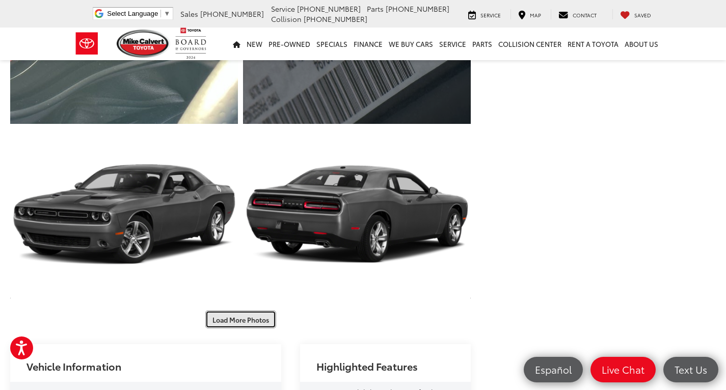
scroll to position [816, 0]
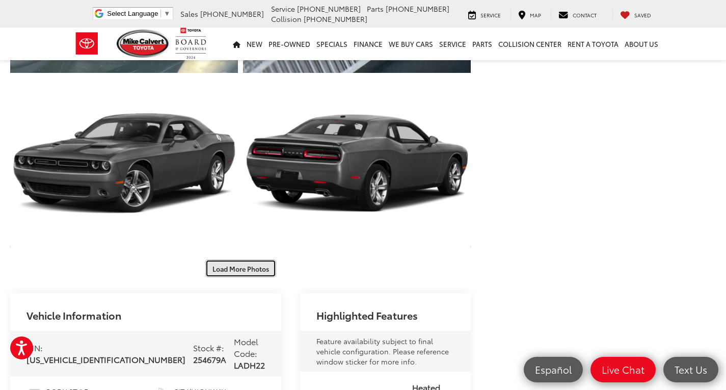
click at [250, 260] on button "Load More Photos" at bounding box center [240, 268] width 71 height 18
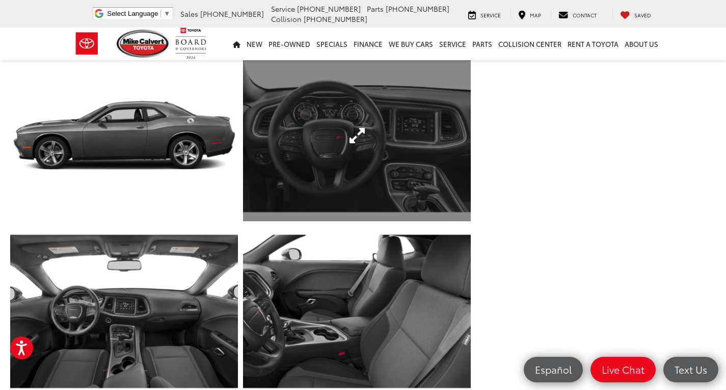
scroll to position [1070, 0]
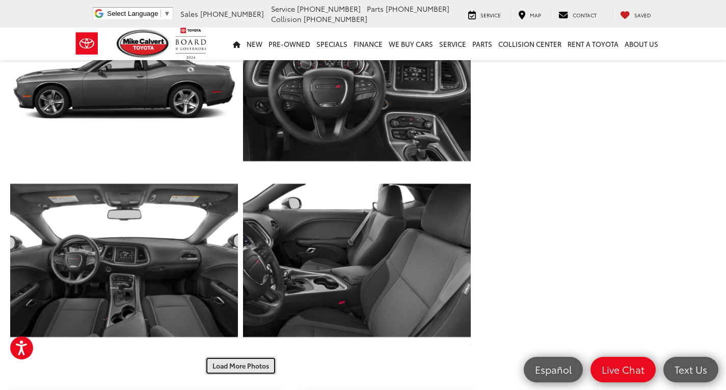
click at [228, 362] on button "Load More Photos" at bounding box center [240, 366] width 71 height 18
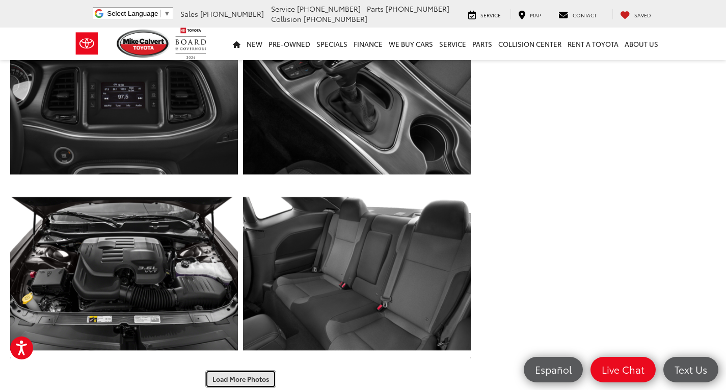
scroll to position [1478, 0]
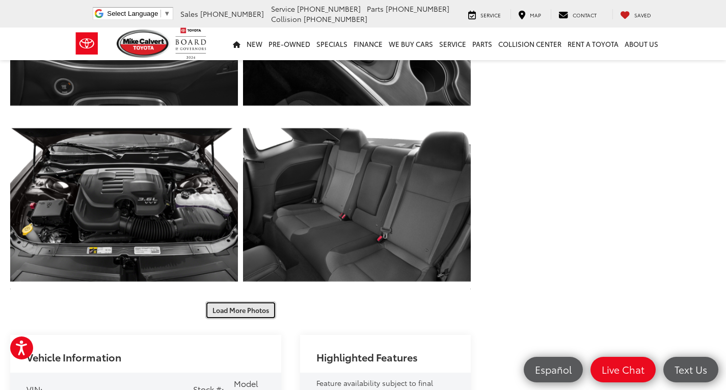
click at [248, 305] on button "Load More Photos" at bounding box center [240, 310] width 71 height 18
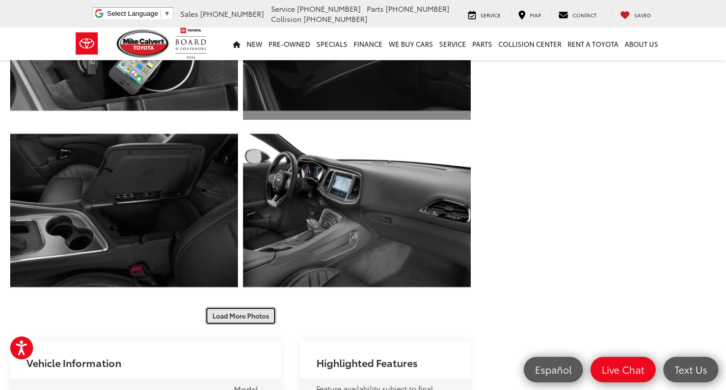
scroll to position [1835, 0]
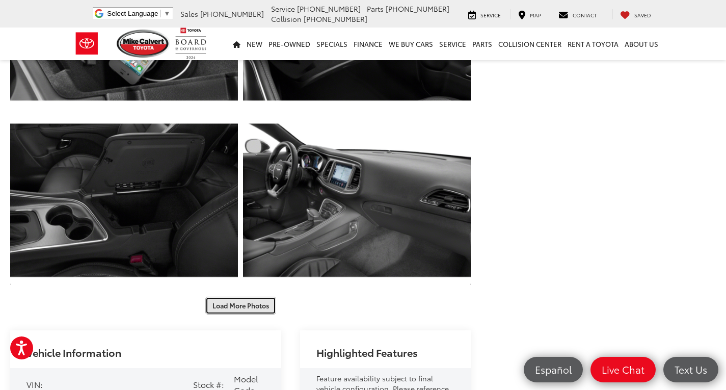
click at [250, 299] on button "Load More Photos" at bounding box center [240, 306] width 71 height 18
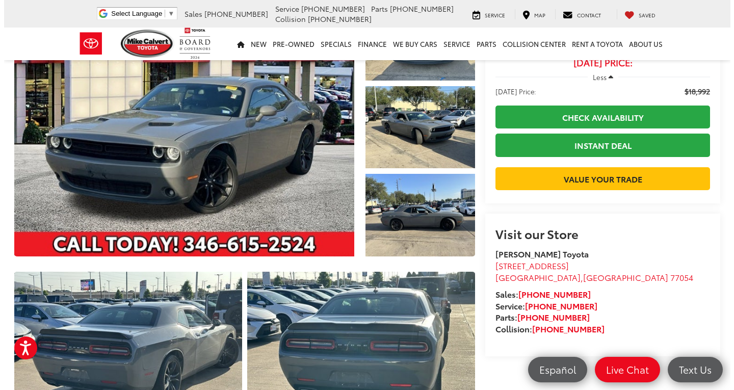
scroll to position [0, 0]
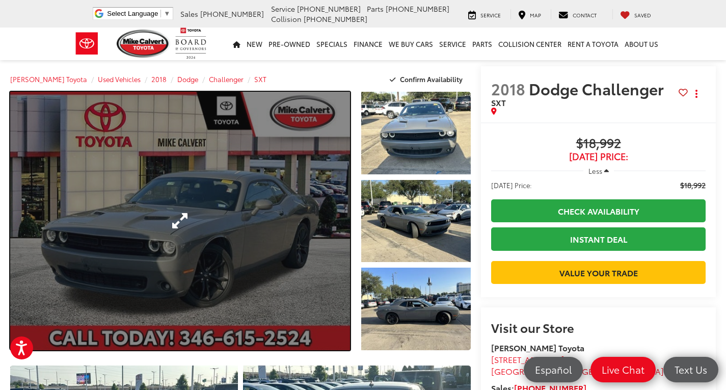
click at [186, 218] on link "Expand Photo 0" at bounding box center [180, 221] width 340 height 258
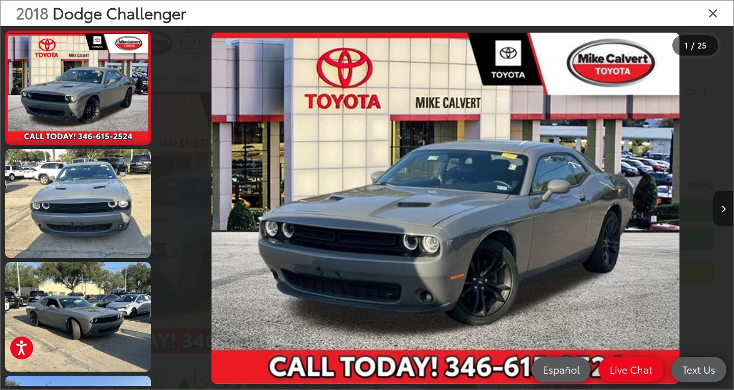
click at [724, 213] on button "Next image" at bounding box center [723, 209] width 20 height 36
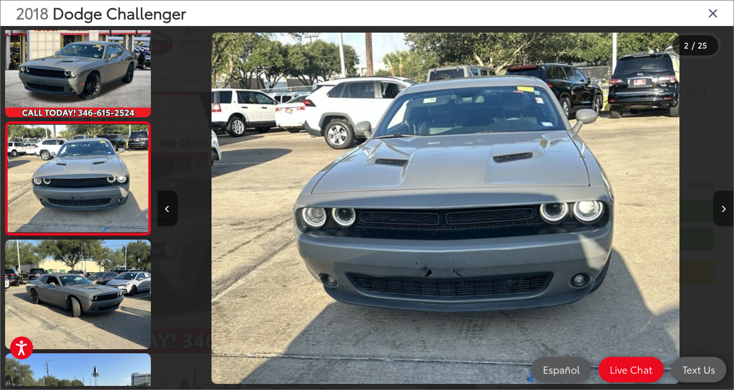
click at [724, 213] on button "Next image" at bounding box center [723, 209] width 20 height 36
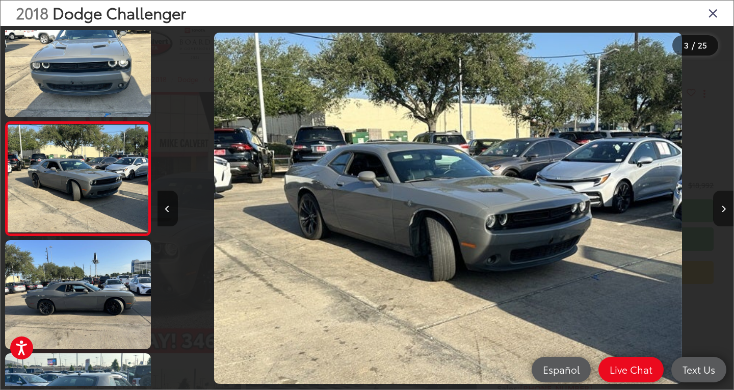
scroll to position [0, 1153]
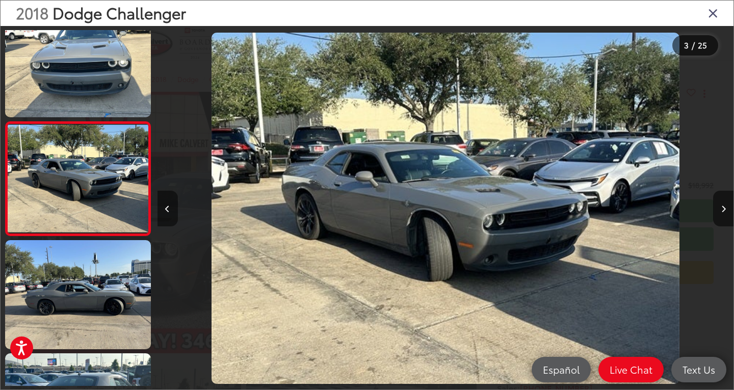
click at [171, 208] on button "Previous image" at bounding box center [168, 209] width 20 height 36
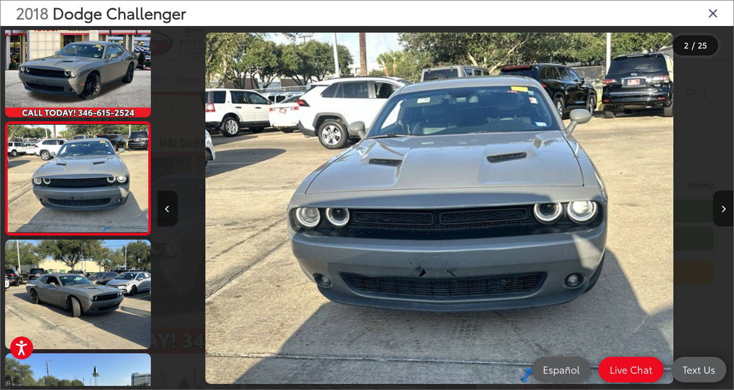
scroll to position [0, 576]
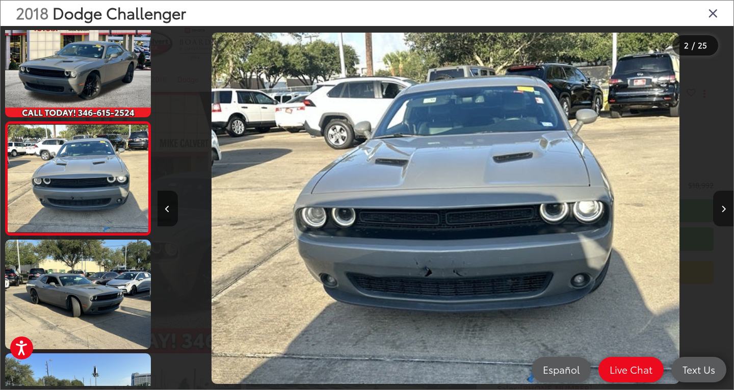
click at [722, 206] on icon "Next image" at bounding box center [723, 208] width 5 height 7
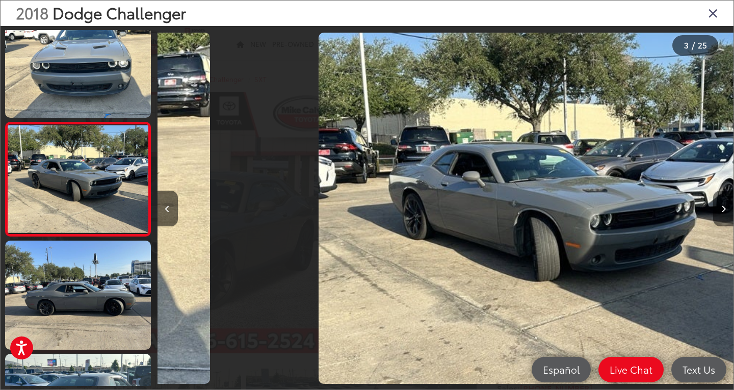
scroll to position [136, 0]
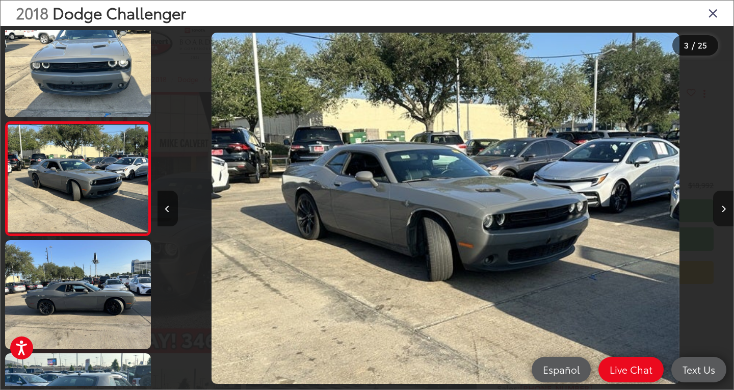
click at [722, 206] on icon "Next image" at bounding box center [723, 208] width 5 height 7
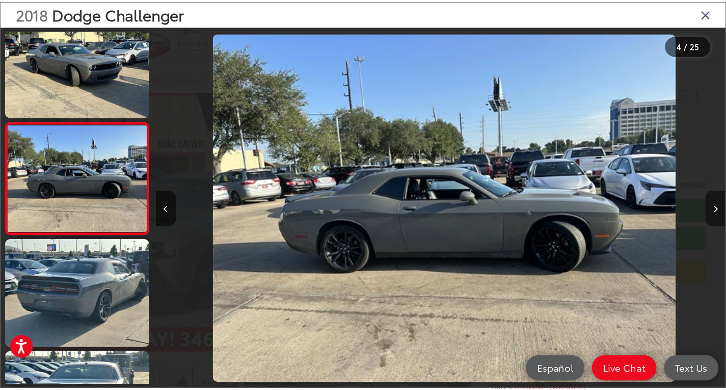
scroll to position [0, 1729]
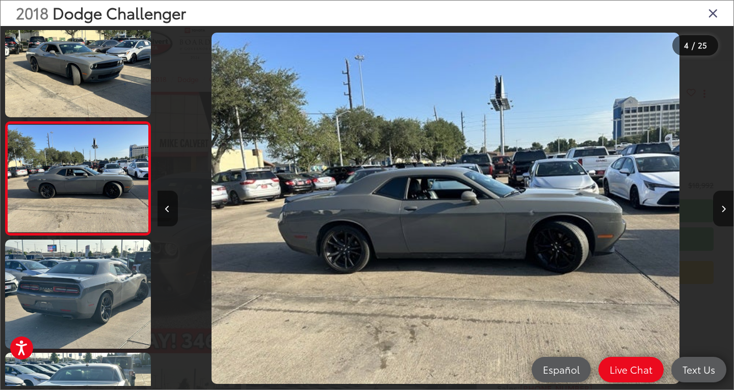
click at [712, 12] on icon "Close gallery" at bounding box center [713, 12] width 10 height 13
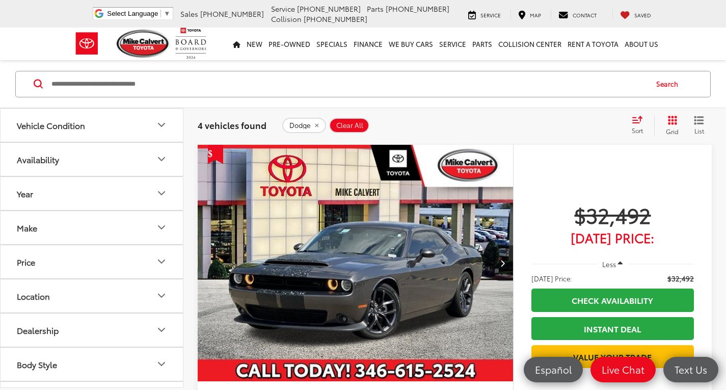
click at [87, 229] on button "Make" at bounding box center [93, 227] width 184 height 33
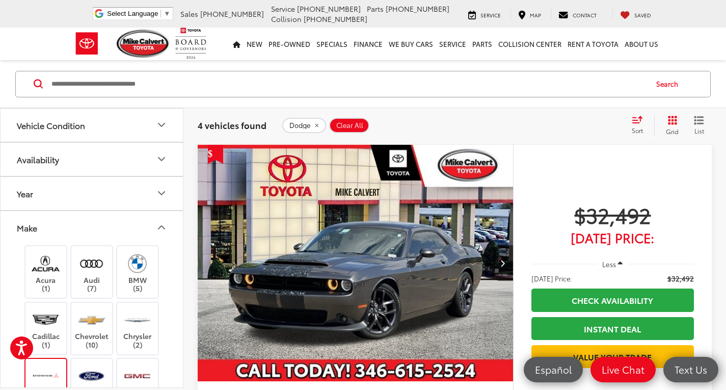
click at [50, 362] on div "Dodge (4)" at bounding box center [45, 384] width 43 height 54
click at [46, 363] on div "Dodge (4)" at bounding box center [45, 384] width 43 height 54
click at [71, 348] on label "Chevrolet (10)" at bounding box center [91, 327] width 41 height 41
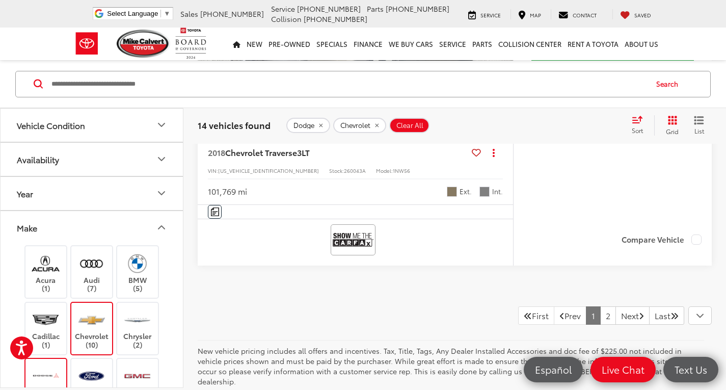
scroll to position [4652, 0]
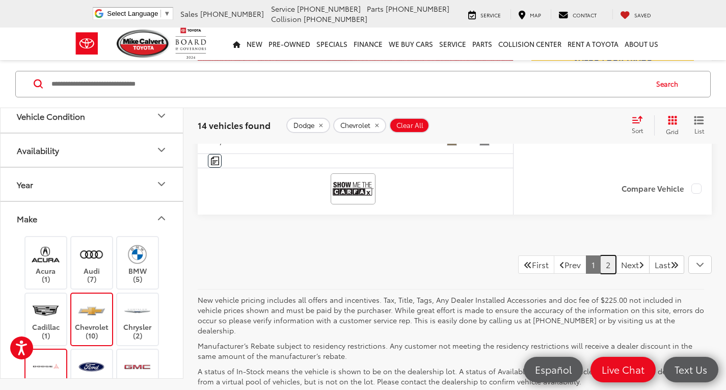
click at [600, 270] on link "2" at bounding box center [608, 264] width 16 height 18
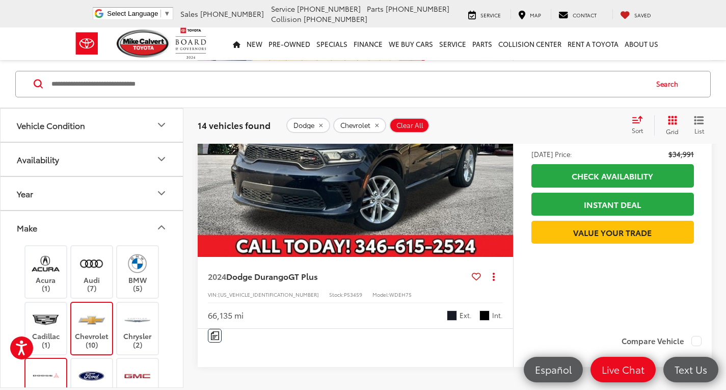
scroll to position [522, 0]
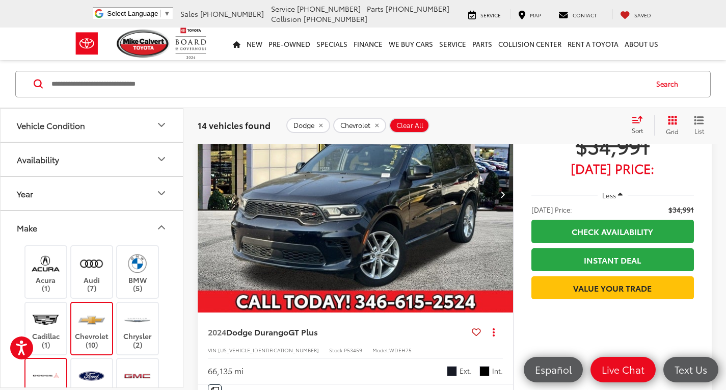
click at [93, 337] on label "Chevrolet (10)" at bounding box center [91, 327] width 41 height 41
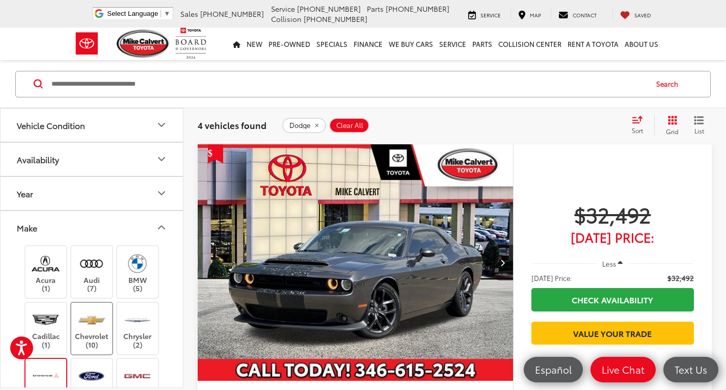
scroll to position [274, 0]
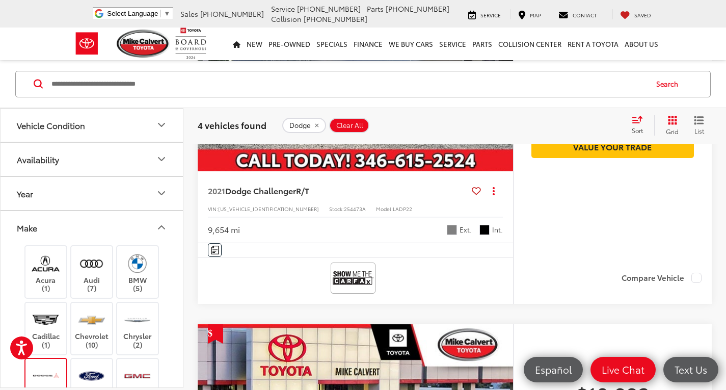
click at [46, 373] on img at bounding box center [46, 375] width 28 height 24
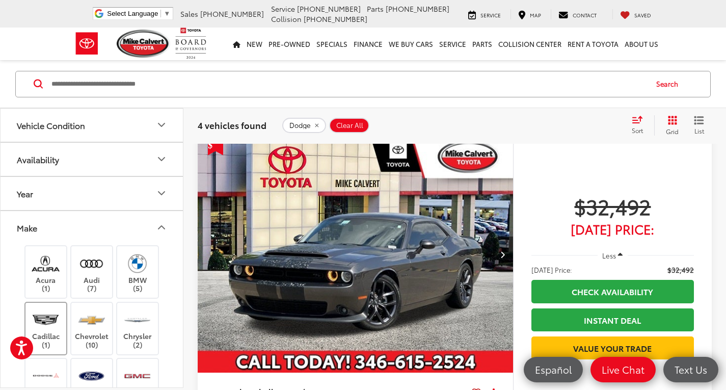
scroll to position [64, 0]
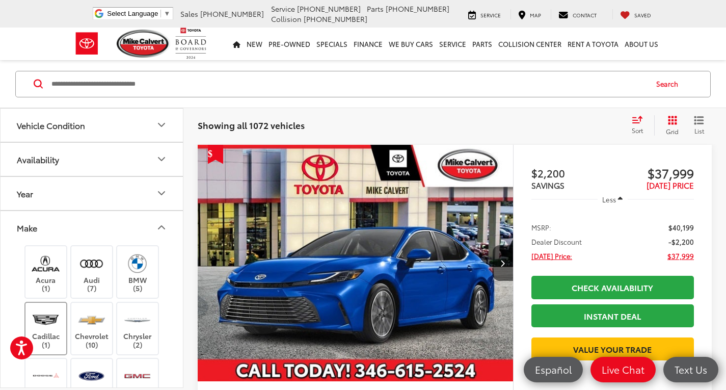
click at [43, 341] on label "Cadillac (1)" at bounding box center [45, 327] width 41 height 41
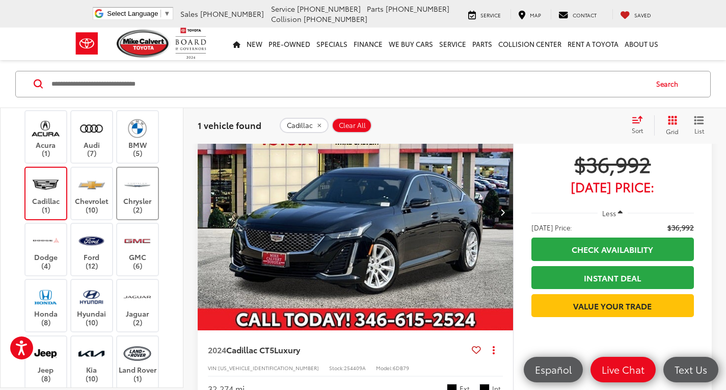
scroll to position [153, 0]
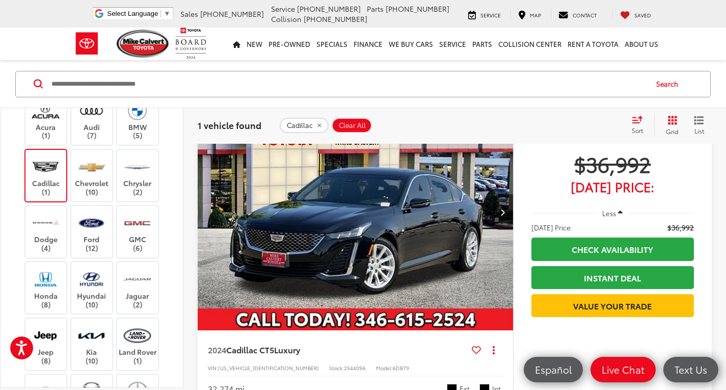
click at [34, 167] on img at bounding box center [46, 166] width 28 height 24
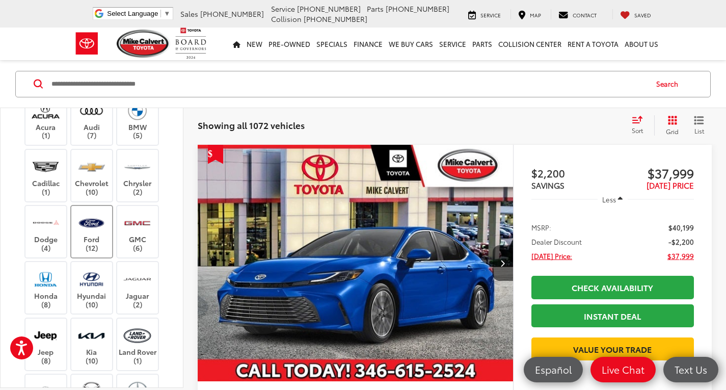
scroll to position [204, 0]
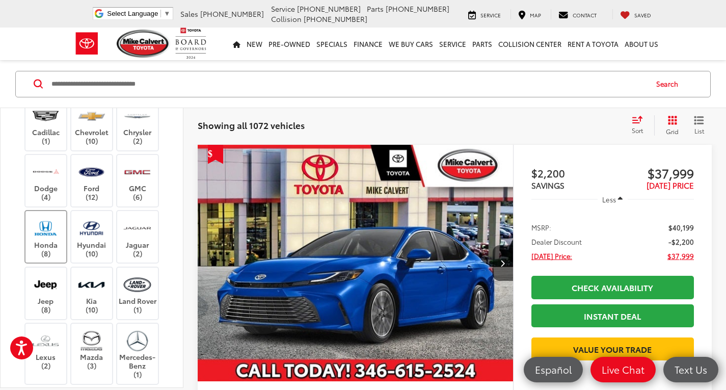
click at [54, 233] on img at bounding box center [46, 228] width 28 height 24
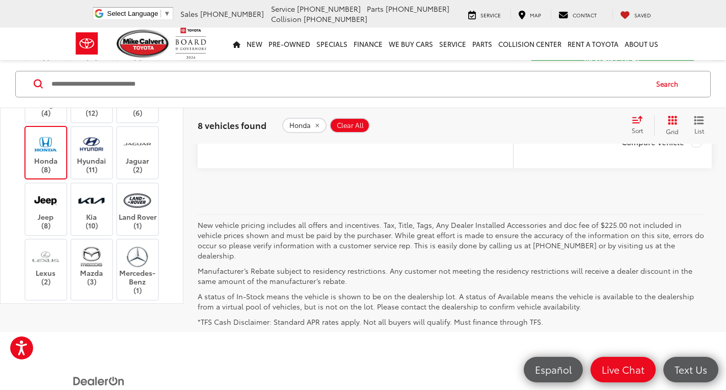
scroll to position [3071, 0]
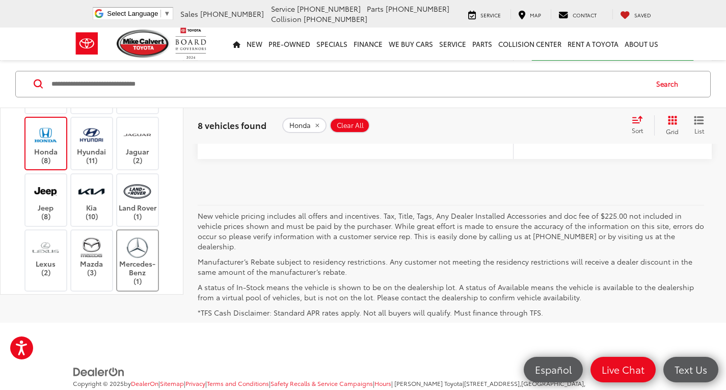
click at [132, 259] on img at bounding box center [137, 248] width 28 height 24
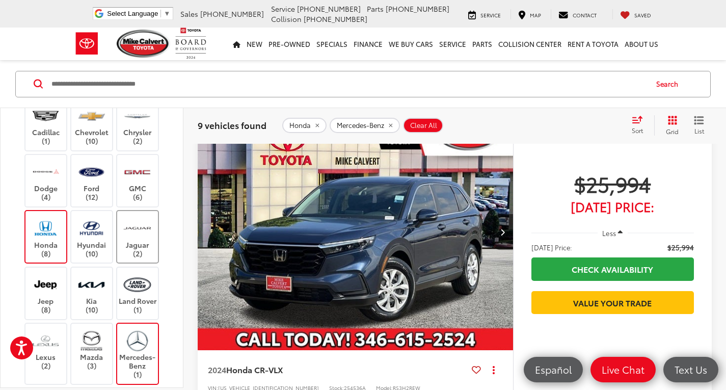
scroll to position [64, 0]
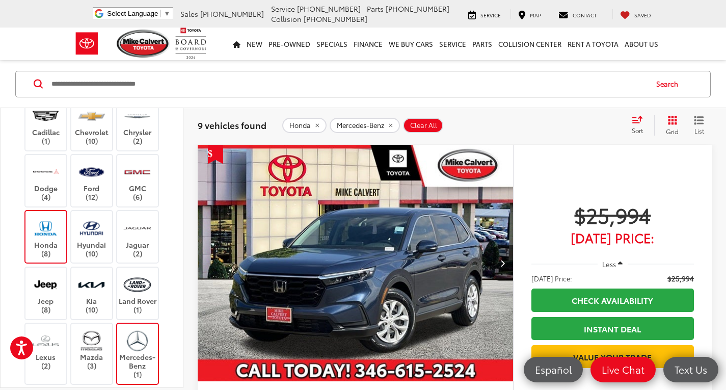
click at [56, 244] on label "Honda (8)" at bounding box center [45, 236] width 41 height 41
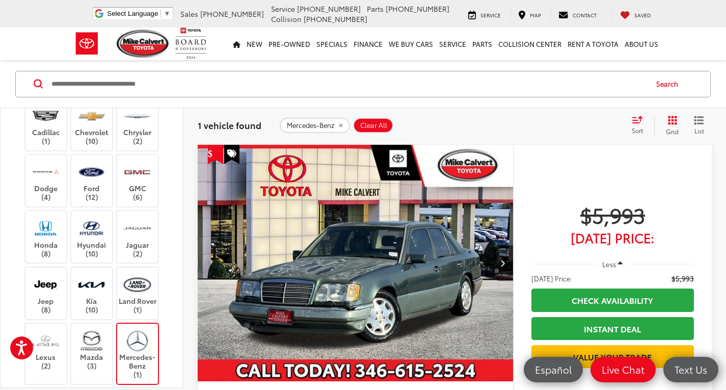
click at [152, 329] on label "Mercedes-Benz (1)" at bounding box center [137, 354] width 41 height 50
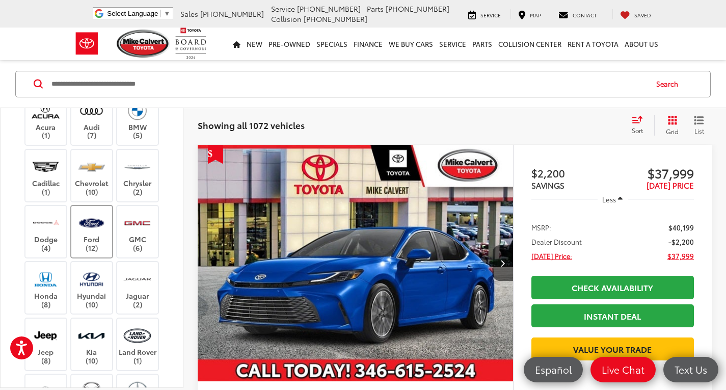
scroll to position [102, 0]
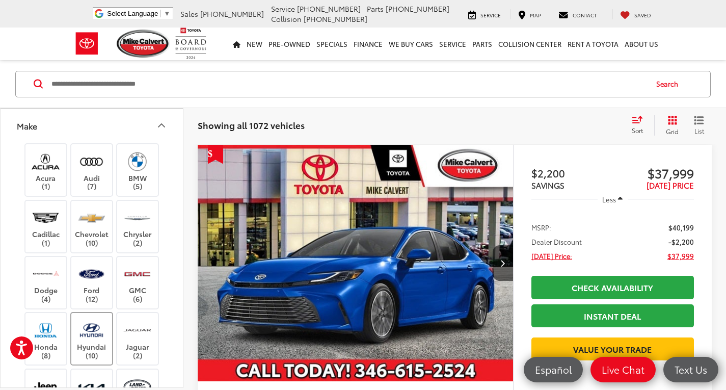
click at [83, 336] on img at bounding box center [91, 330] width 28 height 24
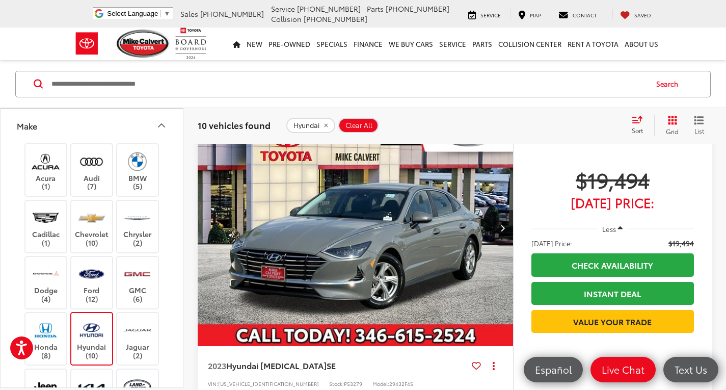
scroll to position [115, 0]
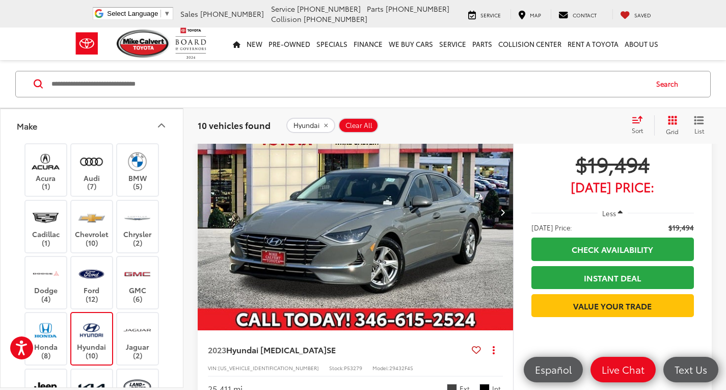
click at [486, 241] on img "2023 Hyundai Sonata SE 0" at bounding box center [355, 213] width 317 height 238
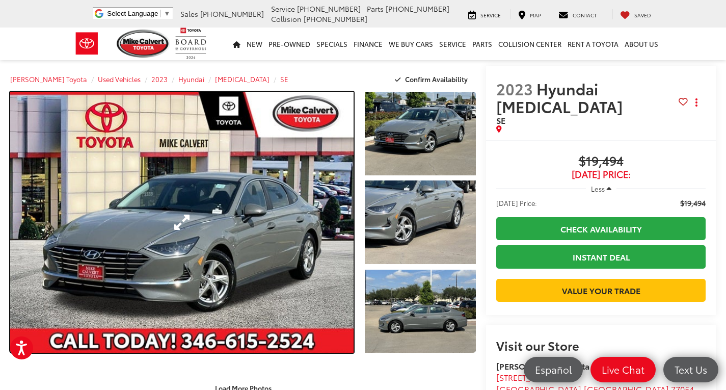
click at [280, 256] on link "Expand Photo 0" at bounding box center [182, 222] width 344 height 261
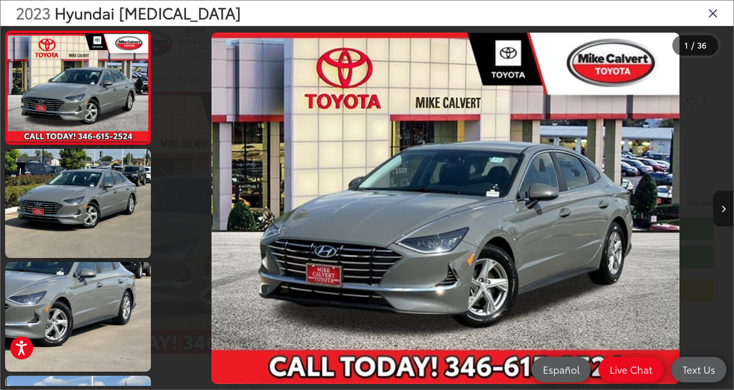
click at [719, 206] on button "Next image" at bounding box center [723, 209] width 20 height 36
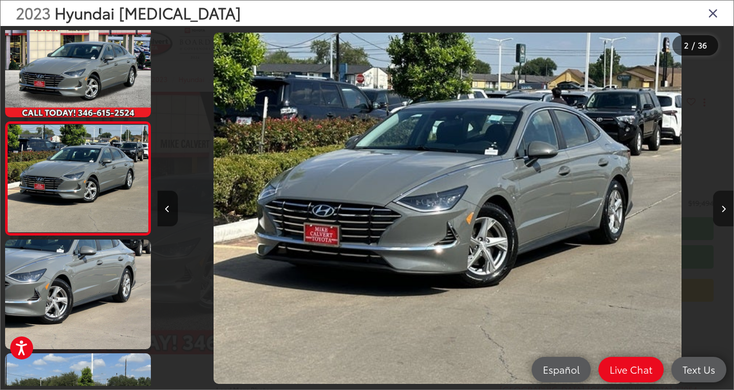
scroll to position [0, 576]
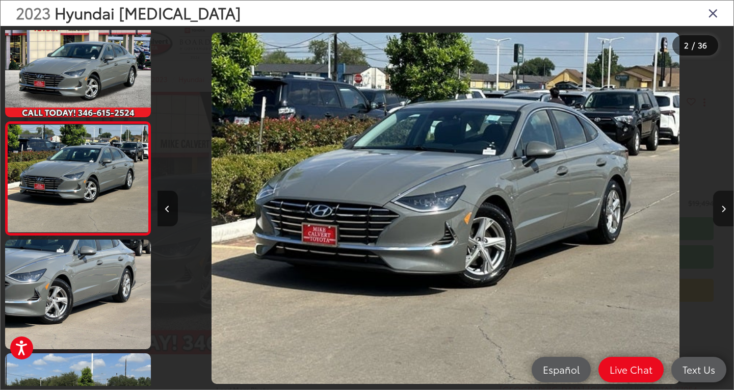
click at [718, 207] on button "Next image" at bounding box center [723, 209] width 20 height 36
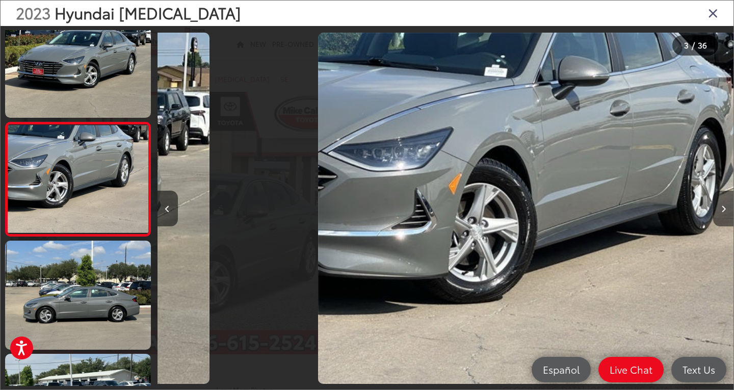
scroll to position [136, 0]
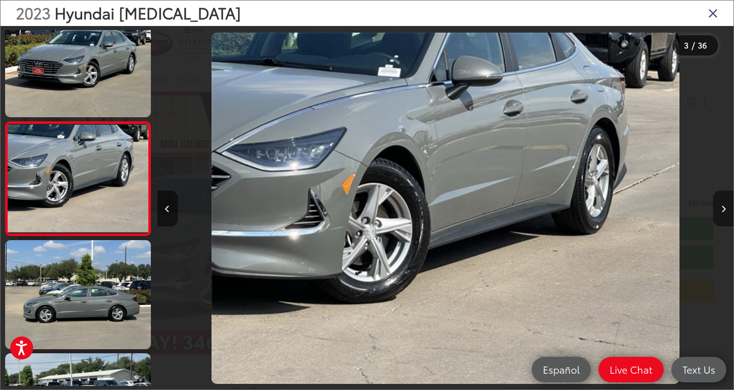
click at [718, 207] on button "Next image" at bounding box center [723, 209] width 20 height 36
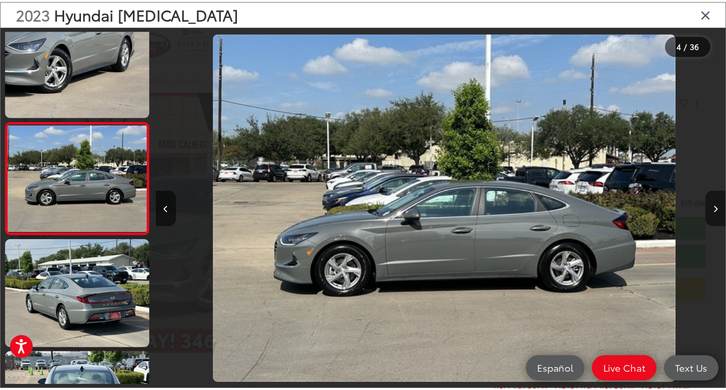
scroll to position [0, 1729]
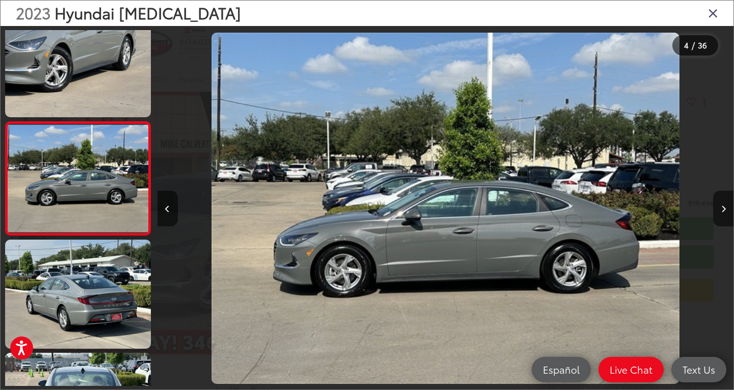
click at [710, 16] on icon "Close gallery" at bounding box center [713, 12] width 10 height 13
